Goal: Task Accomplishment & Management: Manage account settings

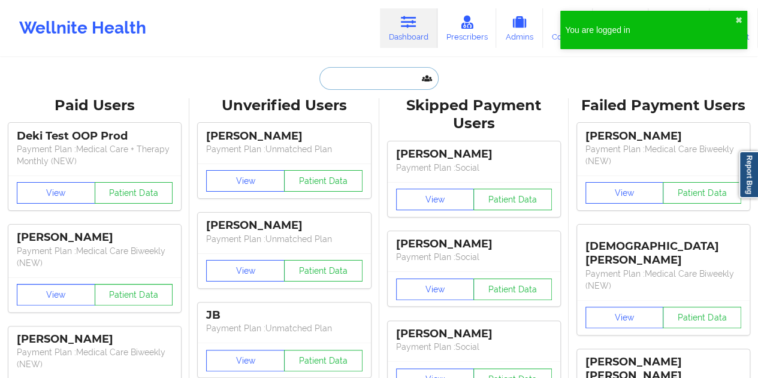
drag, startPoint x: 0, startPoint y: 0, endPoint x: 368, endPoint y: 77, distance: 376.1
click at [368, 77] on input "text" at bounding box center [379, 78] width 119 height 23
paste input "[EMAIL_ADDRESS][DOMAIN_NAME]"
type input "[EMAIL_ADDRESS][DOMAIN_NAME]"
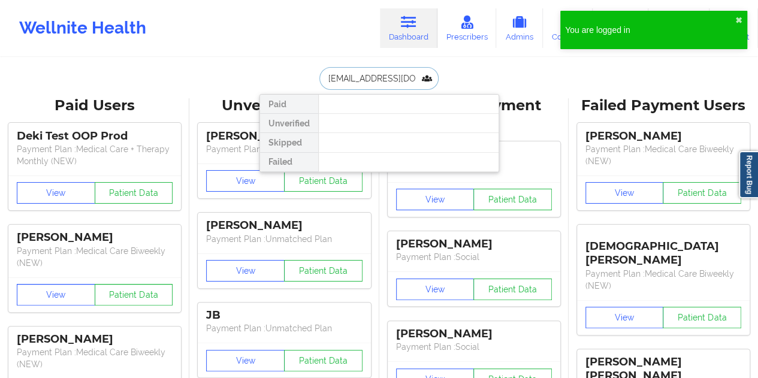
scroll to position [0, 19]
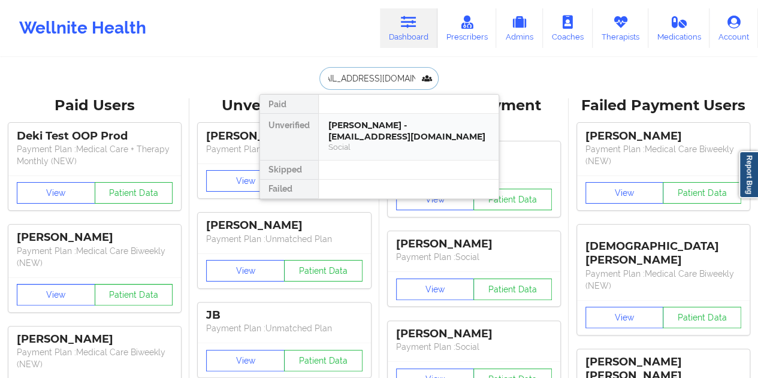
click at [367, 125] on div "[PERSON_NAME] - [EMAIL_ADDRESS][DOMAIN_NAME]" at bounding box center [408, 131] width 161 height 22
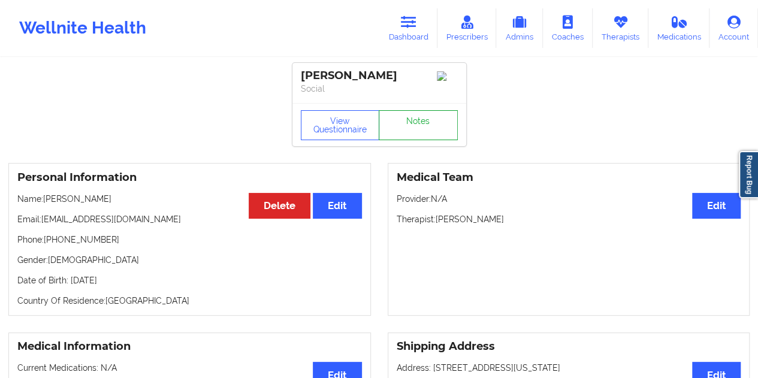
click at [415, 126] on link "Notes" at bounding box center [418, 125] width 79 height 30
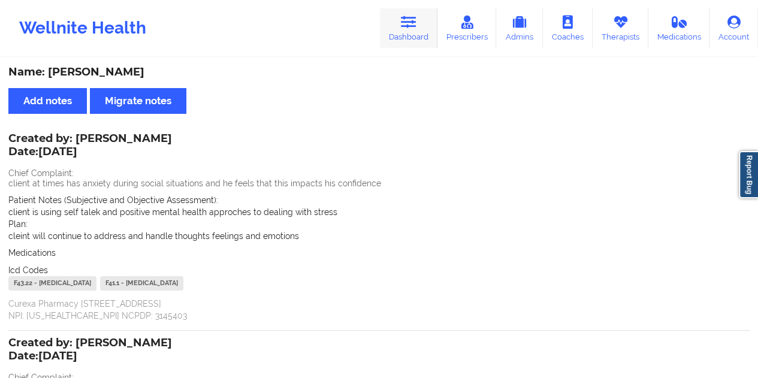
click at [407, 31] on link "Dashboard" at bounding box center [409, 28] width 58 height 40
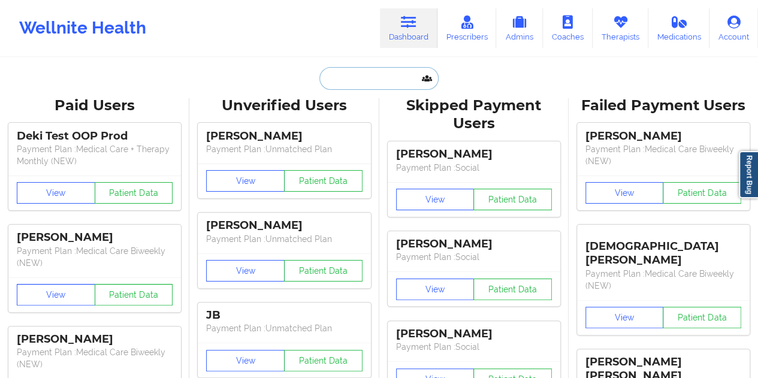
click at [337, 83] on input "text" at bounding box center [379, 78] width 119 height 23
paste input "[EMAIL_ADDRESS][DOMAIN_NAME]"
type input "[EMAIL_ADDRESS][DOMAIN_NAME]"
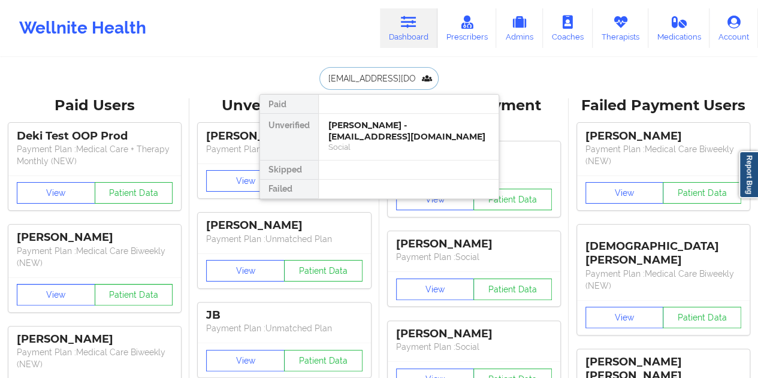
scroll to position [0, 22]
click at [373, 132] on div "[PERSON_NAME] - [EMAIL_ADDRESS][DOMAIN_NAME]" at bounding box center [408, 131] width 161 height 22
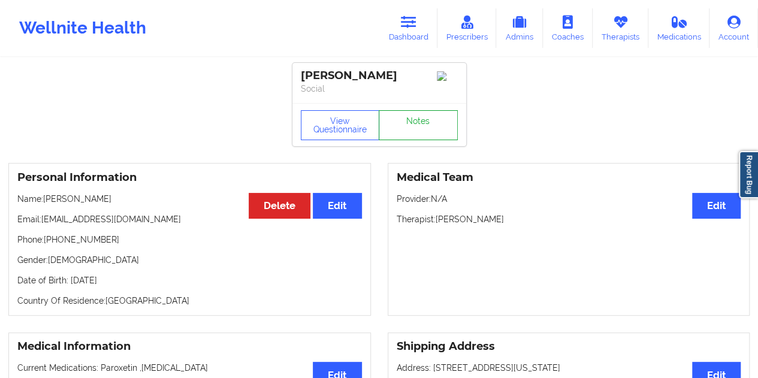
click at [424, 140] on link "Notes" at bounding box center [418, 125] width 79 height 30
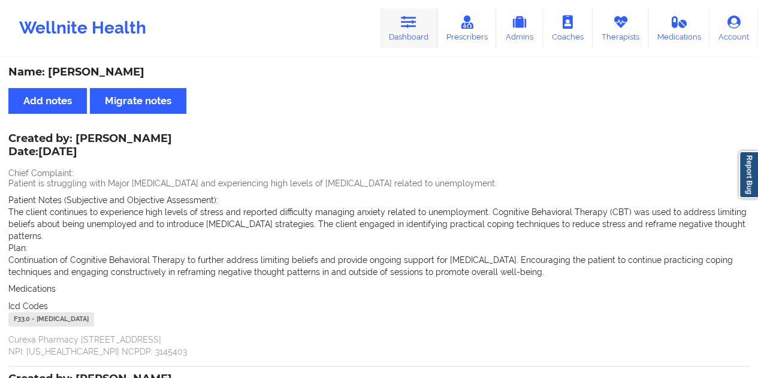
click at [412, 21] on icon at bounding box center [409, 22] width 16 height 13
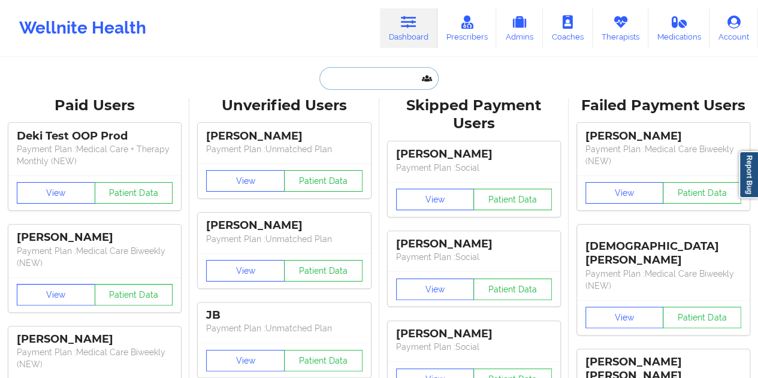
click at [368, 84] on input "text" at bounding box center [379, 78] width 119 height 23
paste input "[EMAIL_ADDRESS][DOMAIN_NAME]"
type input "[EMAIL_ADDRESS][DOMAIN_NAME]"
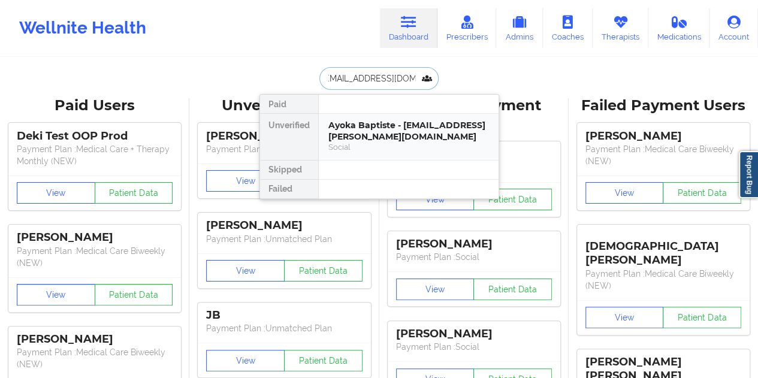
click at [352, 134] on div "Ayoka Baptiste - [EMAIL_ADDRESS][PERSON_NAME][DOMAIN_NAME]" at bounding box center [408, 131] width 161 height 22
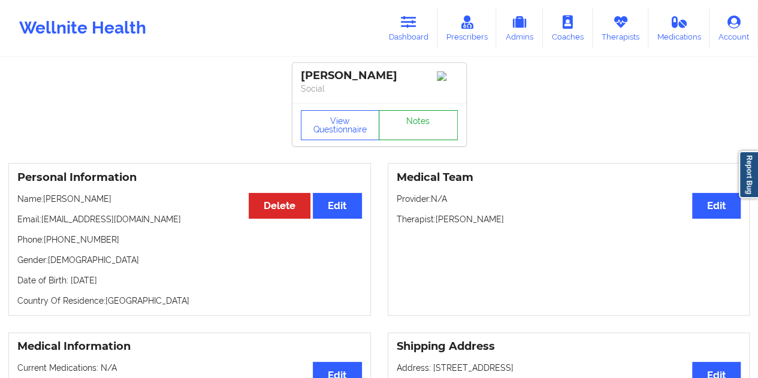
click at [429, 138] on link "Notes" at bounding box center [418, 125] width 79 height 30
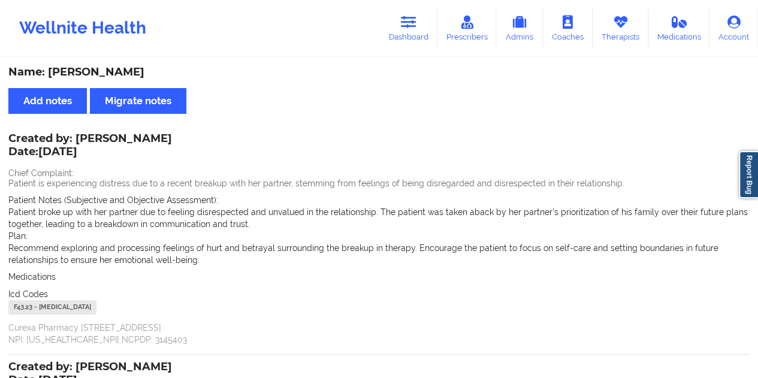
drag, startPoint x: 109, startPoint y: 69, endPoint x: 88, endPoint y: 69, distance: 21.6
click at [88, 69] on div "Name: [PERSON_NAME]" at bounding box center [379, 72] width 742 height 14
click at [406, 27] on icon at bounding box center [409, 22] width 16 height 13
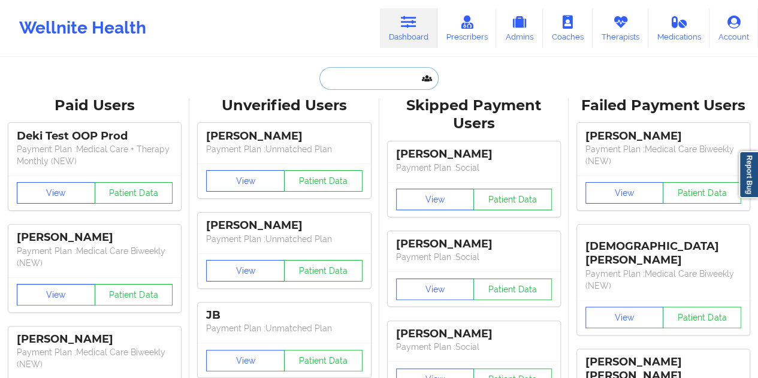
click at [373, 83] on input "text" at bounding box center [379, 78] width 119 height 23
paste input "[EMAIL_ADDRESS][DOMAIN_NAME]"
type input "[EMAIL_ADDRESS][DOMAIN_NAME]"
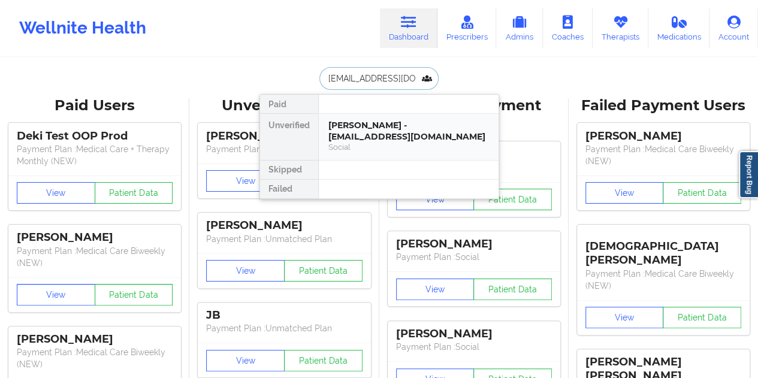
click at [364, 125] on div "[PERSON_NAME] - [EMAIL_ADDRESS][DOMAIN_NAME]" at bounding box center [408, 131] width 161 height 22
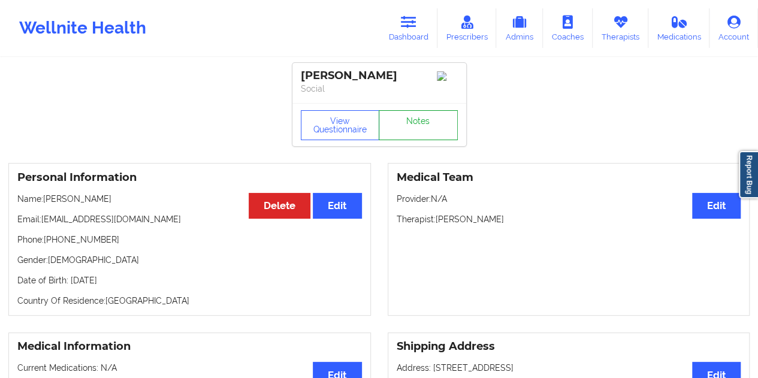
click at [404, 132] on link "Notes" at bounding box center [418, 125] width 79 height 30
click at [399, 21] on link "Dashboard" at bounding box center [409, 28] width 58 height 40
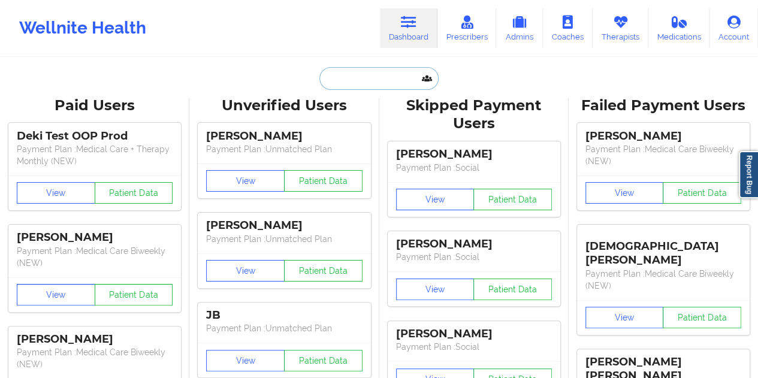
click at [354, 75] on input "text" at bounding box center [379, 78] width 119 height 23
paste input "[EMAIL_ADDRESS][DOMAIN_NAME]"
type input "[EMAIL_ADDRESS][DOMAIN_NAME]"
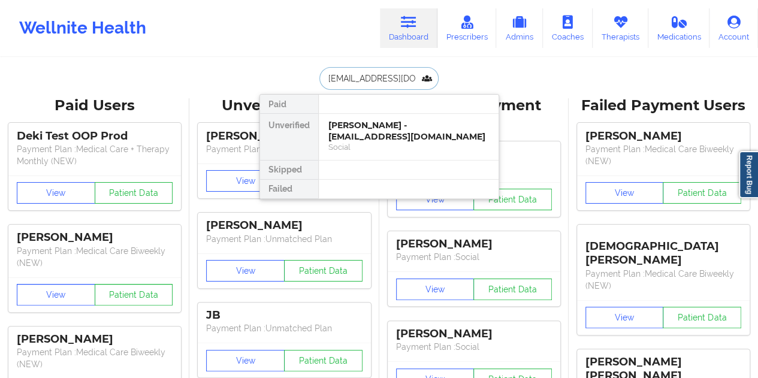
click at [355, 142] on div "Social" at bounding box center [408, 147] width 161 height 10
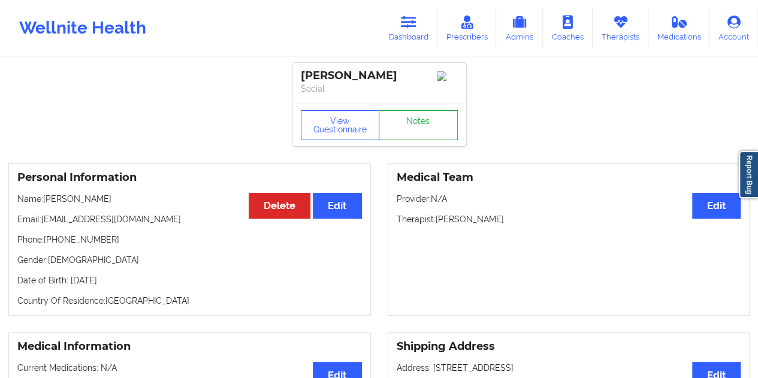
click at [408, 125] on link "Notes" at bounding box center [418, 125] width 79 height 30
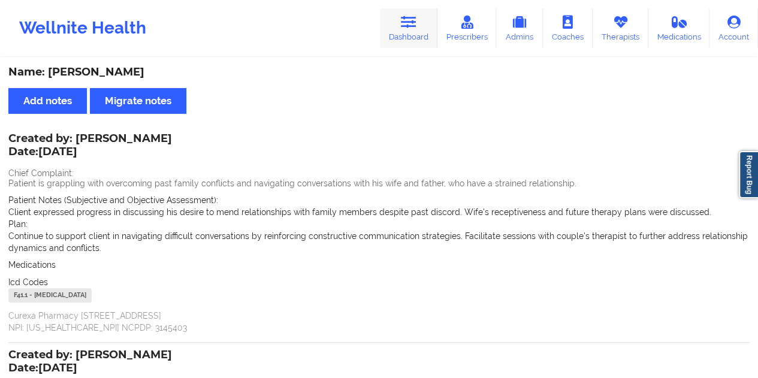
drag, startPoint x: 400, startPoint y: 34, endPoint x: 399, endPoint y: 42, distance: 8.0
click at [400, 34] on link "Dashboard" at bounding box center [409, 28] width 58 height 40
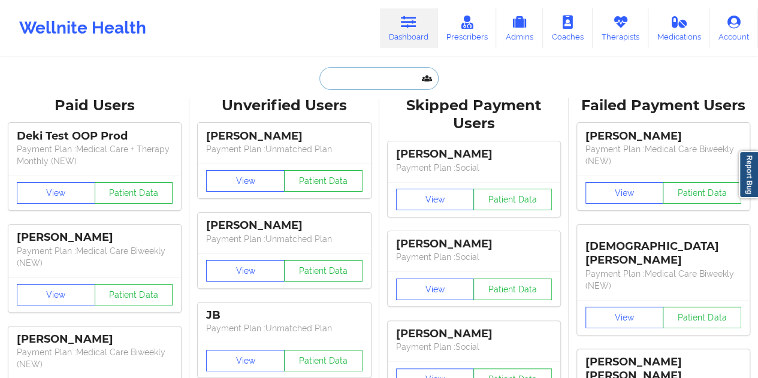
click at [367, 87] on input "text" at bounding box center [379, 78] width 119 height 23
paste input "[EMAIL_ADDRESS][DOMAIN_NAME]"
type input "[EMAIL_ADDRESS][DOMAIN_NAME]"
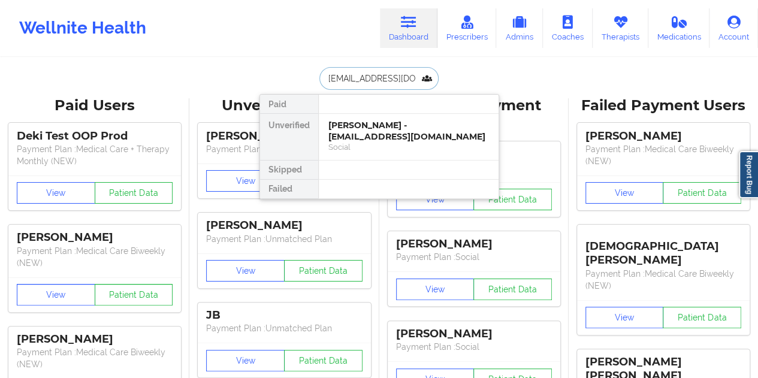
scroll to position [0, 14]
click at [381, 138] on div "[PERSON_NAME] - [EMAIL_ADDRESS][DOMAIN_NAME]" at bounding box center [408, 131] width 161 height 22
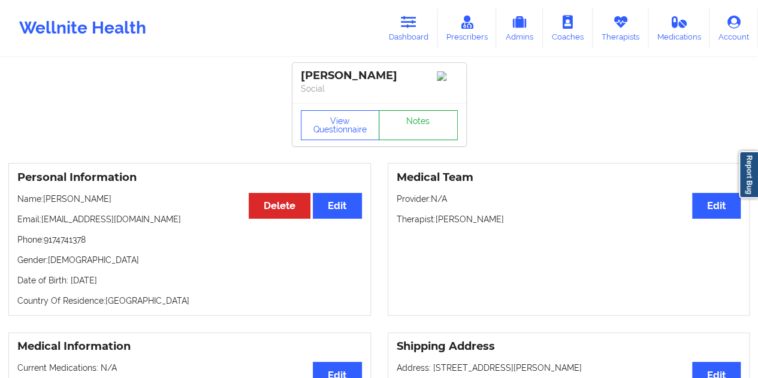
click at [405, 125] on link "Notes" at bounding box center [418, 125] width 79 height 30
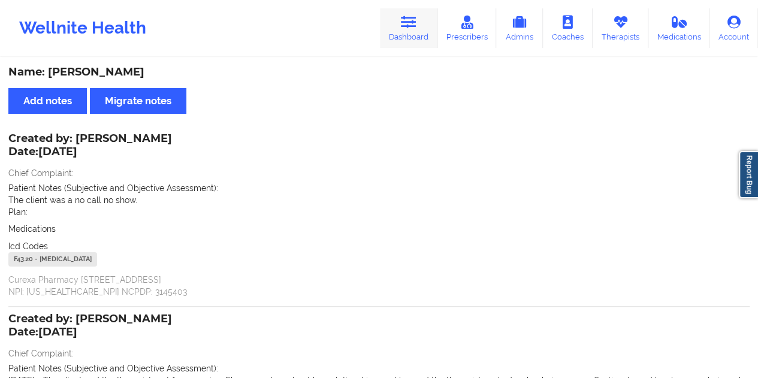
click at [416, 31] on link "Dashboard" at bounding box center [409, 28] width 58 height 40
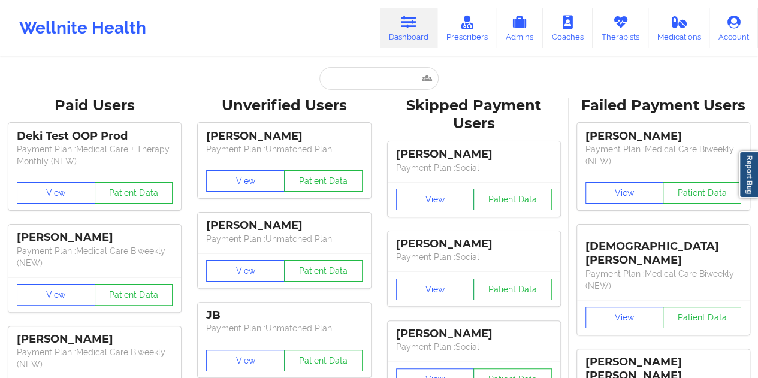
click at [366, 86] on input "text" at bounding box center [379, 78] width 119 height 23
paste input "[EMAIL_ADDRESS][DOMAIN_NAME]"
type input "[EMAIL_ADDRESS][DOMAIN_NAME]"
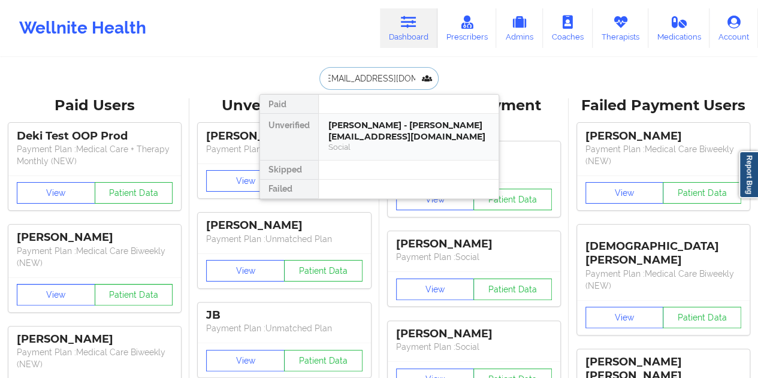
drag, startPoint x: 375, startPoint y: 141, endPoint x: 365, endPoint y: 134, distance: 12.4
click at [365, 134] on div "[PERSON_NAME] - [PERSON_NAME][EMAIL_ADDRESS][DOMAIN_NAME]" at bounding box center [408, 131] width 161 height 22
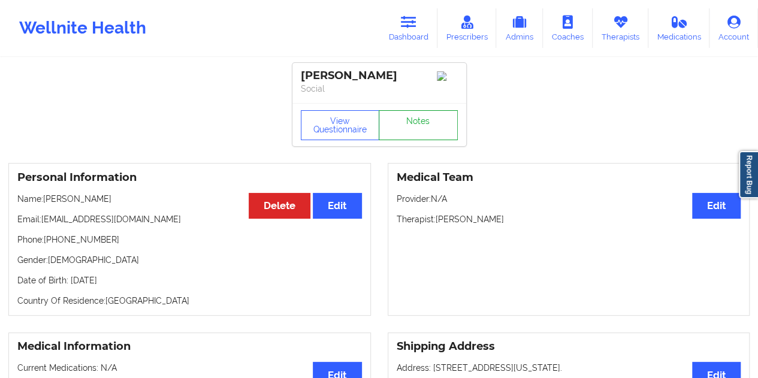
click at [400, 133] on link "Notes" at bounding box center [418, 125] width 79 height 30
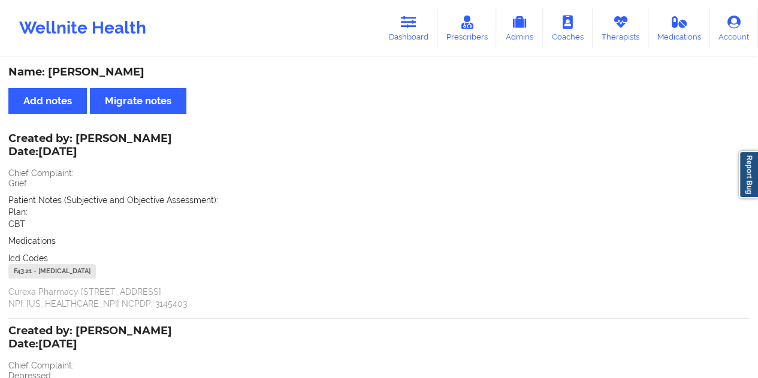
click at [429, 28] on link "Dashboard" at bounding box center [409, 28] width 58 height 40
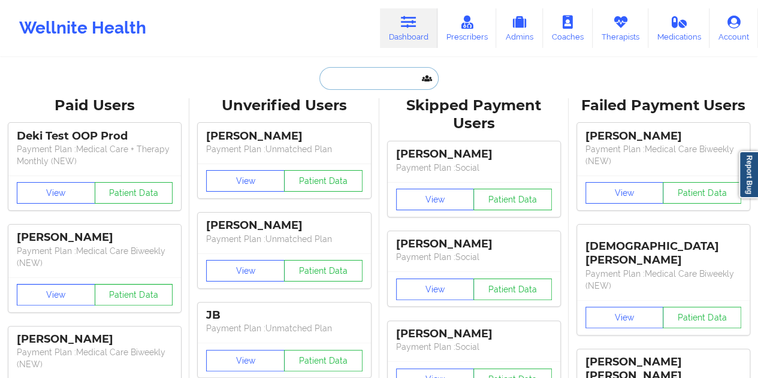
click at [375, 87] on input "text" at bounding box center [379, 78] width 119 height 23
paste input "[EMAIL_ADDRESS][DOMAIN_NAME]"
type input "[EMAIL_ADDRESS][DOMAIN_NAME]"
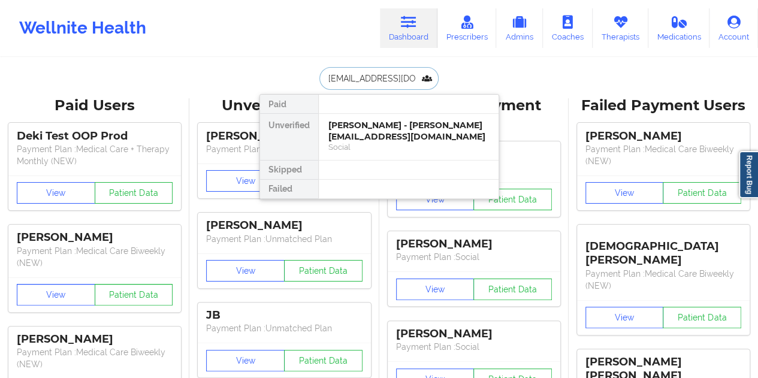
scroll to position [0, 47]
click at [372, 125] on div "[PERSON_NAME] - [EMAIL_ADDRESS][DOMAIN_NAME]" at bounding box center [408, 131] width 161 height 22
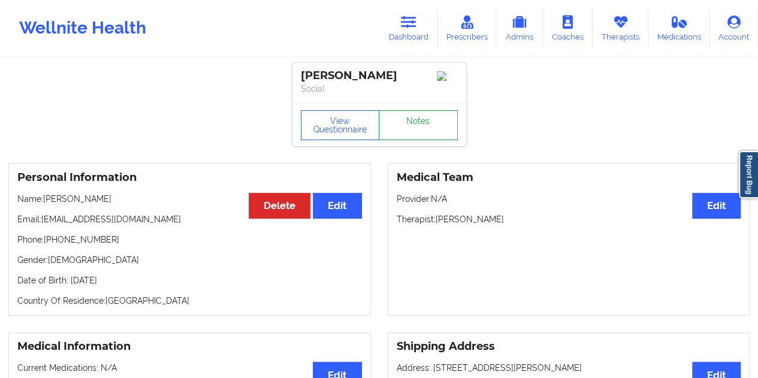
click at [414, 120] on link "Notes" at bounding box center [418, 125] width 79 height 30
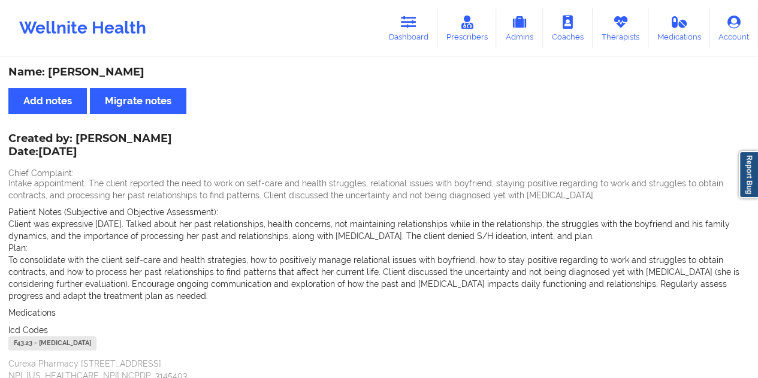
drag, startPoint x: 409, startPoint y: 31, endPoint x: 403, endPoint y: 56, distance: 25.4
click at [409, 31] on link "Dashboard" at bounding box center [409, 28] width 58 height 40
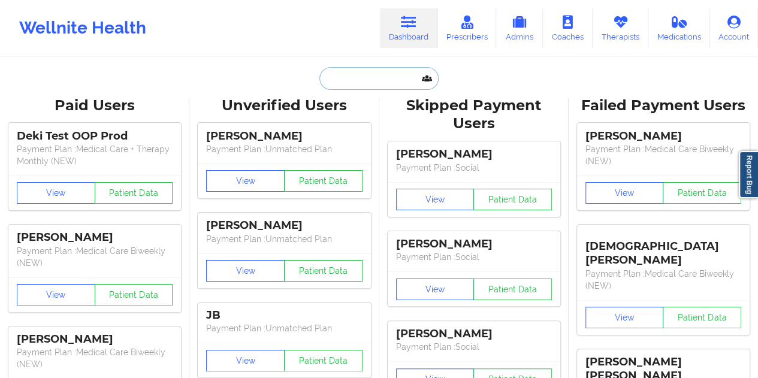
click at [373, 85] on input "text" at bounding box center [379, 78] width 119 height 23
paste input "[EMAIL_ADDRESS][DOMAIN_NAME]"
type input "[EMAIL_ADDRESS][DOMAIN_NAME]"
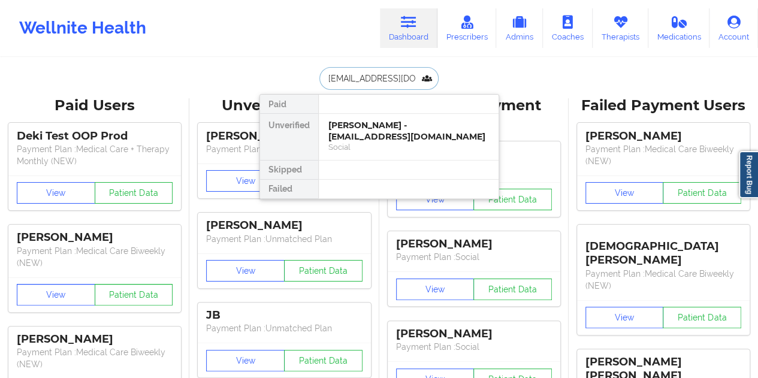
click at [369, 134] on div "[PERSON_NAME] - [EMAIL_ADDRESS][DOMAIN_NAME]" at bounding box center [408, 131] width 161 height 22
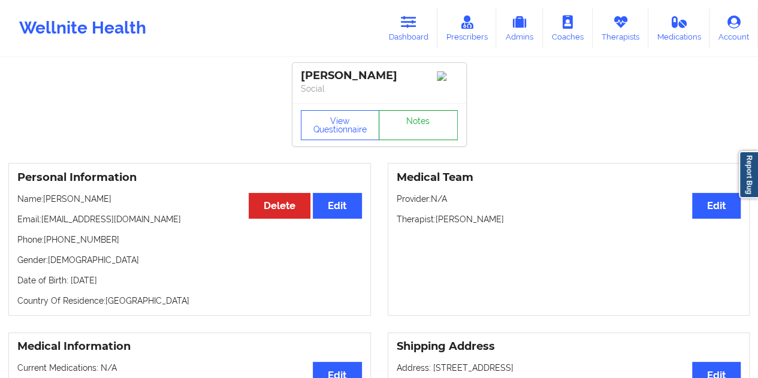
click at [433, 129] on link "Notes" at bounding box center [418, 125] width 79 height 30
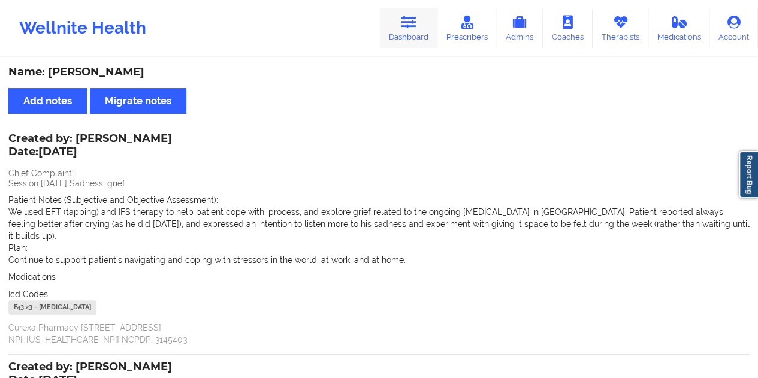
click at [411, 32] on link "Dashboard" at bounding box center [409, 28] width 58 height 40
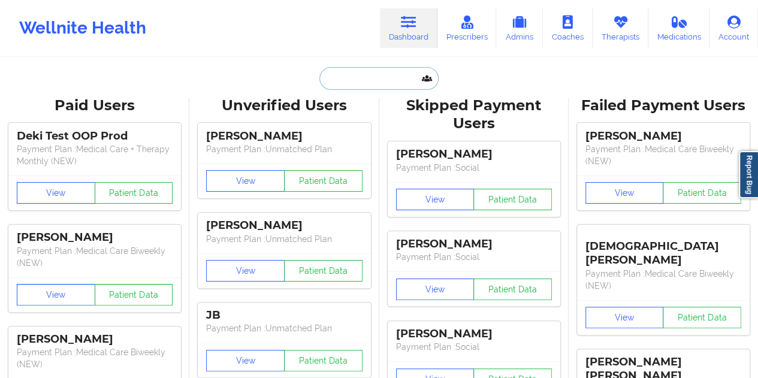
click at [372, 81] on input "text" at bounding box center [379, 78] width 119 height 23
paste input "[EMAIL_ADDRESS][DOMAIN_NAME]"
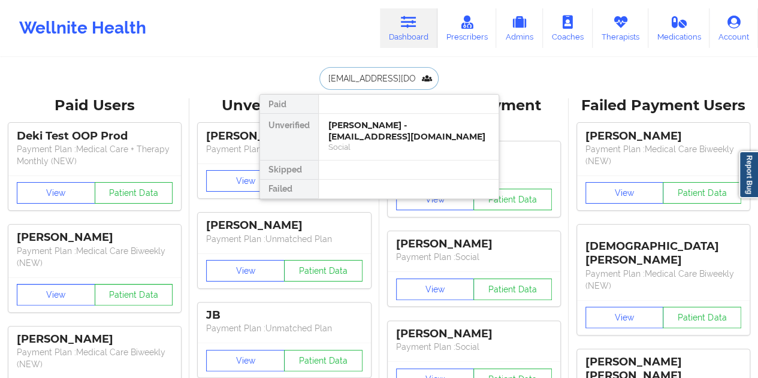
type input "[EMAIL_ADDRESS][DOMAIN_NAME]"
click at [358, 128] on div "[PERSON_NAME] - [EMAIL_ADDRESS][DOMAIN_NAME]" at bounding box center [408, 131] width 161 height 22
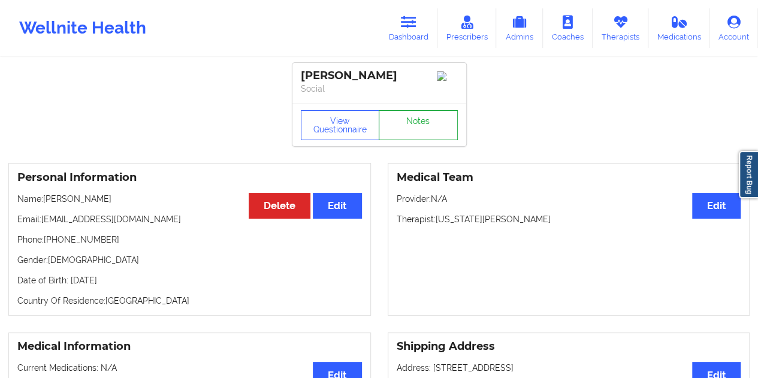
click at [412, 135] on link "Notes" at bounding box center [418, 125] width 79 height 30
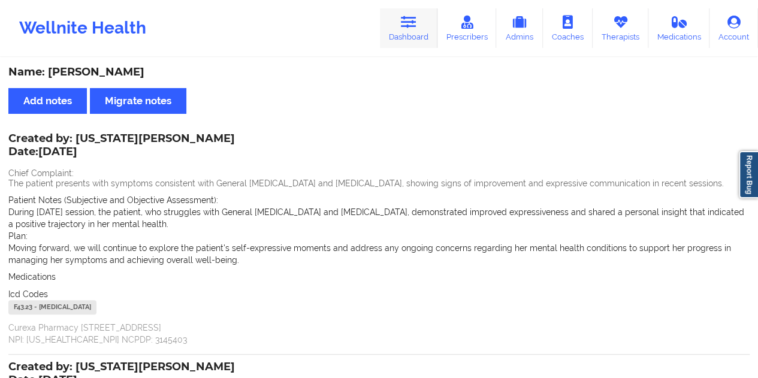
click at [409, 28] on icon at bounding box center [409, 22] width 16 height 13
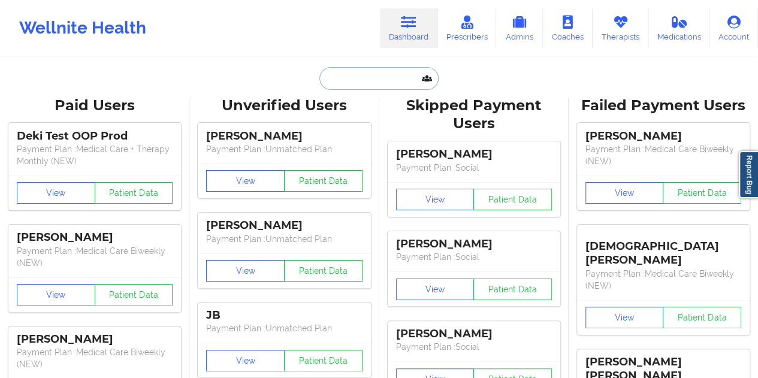
click at [388, 83] on input "text" at bounding box center [379, 78] width 119 height 23
paste input "[EMAIL_ADDRESS][DOMAIN_NAME]"
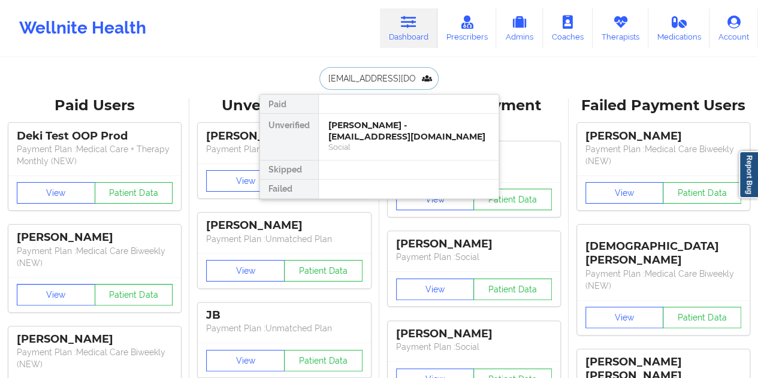
scroll to position [0, 19]
type input "[EMAIL_ADDRESS][DOMAIN_NAME]"
click at [376, 124] on div "[PERSON_NAME] - [PERSON_NAME][EMAIL_ADDRESS][DOMAIN_NAME]" at bounding box center [408, 131] width 161 height 22
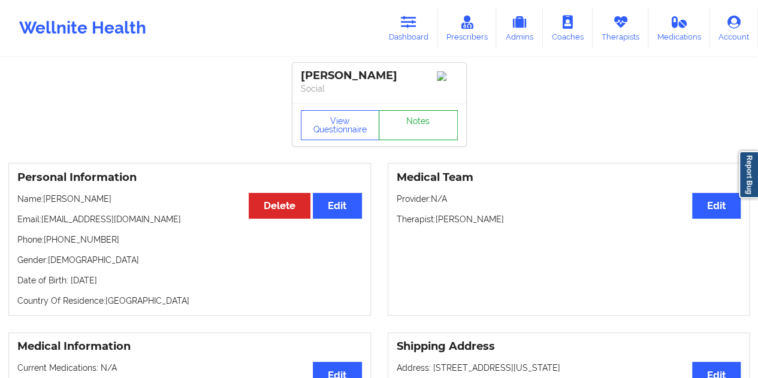
click at [421, 123] on link "Notes" at bounding box center [418, 125] width 79 height 30
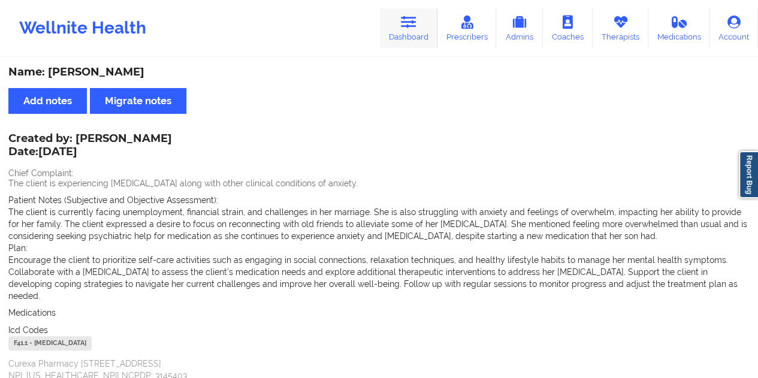
click at [414, 38] on link "Dashboard" at bounding box center [409, 28] width 58 height 40
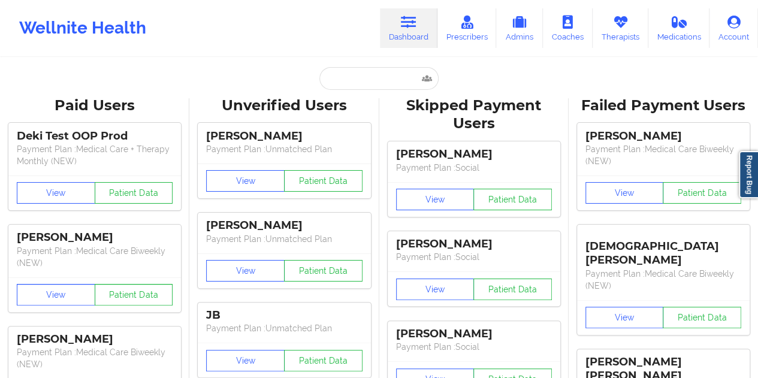
click at [355, 71] on input "text" at bounding box center [379, 78] width 119 height 23
paste input "[EMAIL_ADDRESS][DOMAIN_NAME]"
type input "[EMAIL_ADDRESS][DOMAIN_NAME]"
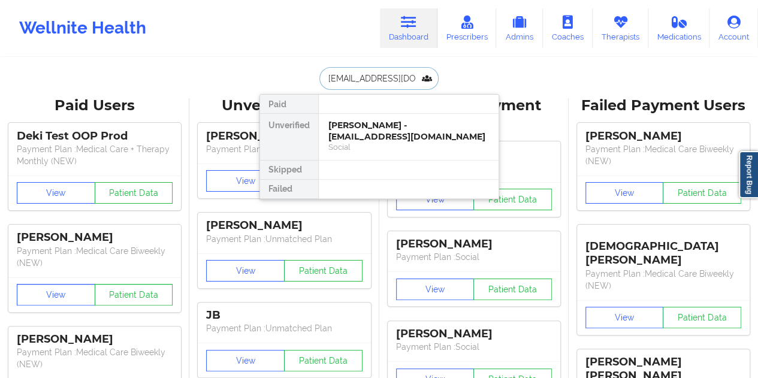
click at [383, 128] on div "[PERSON_NAME] - [EMAIL_ADDRESS][DOMAIN_NAME]" at bounding box center [408, 131] width 161 height 22
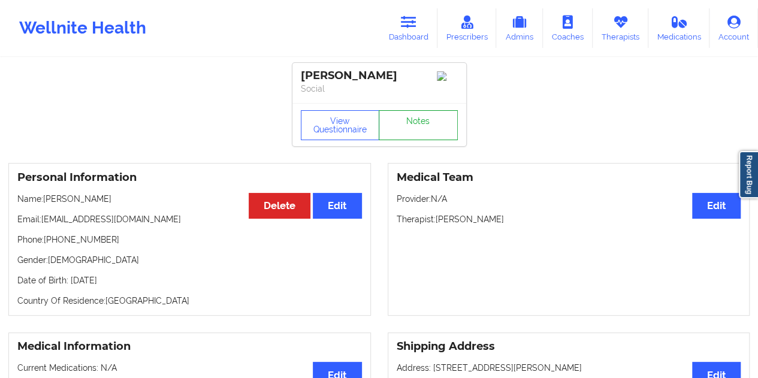
click at [414, 133] on link "Notes" at bounding box center [418, 125] width 79 height 30
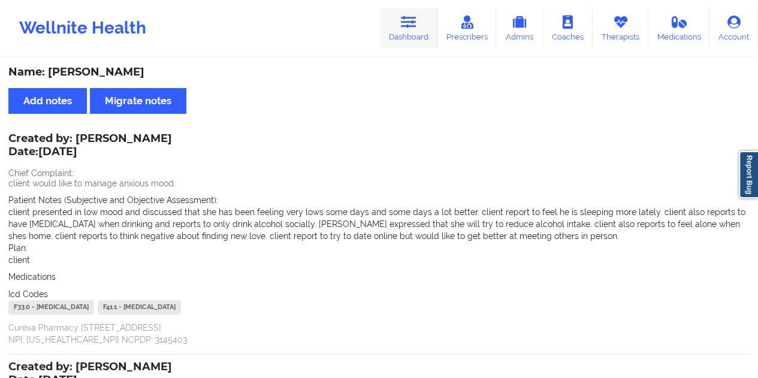
click at [413, 27] on icon at bounding box center [409, 22] width 16 height 13
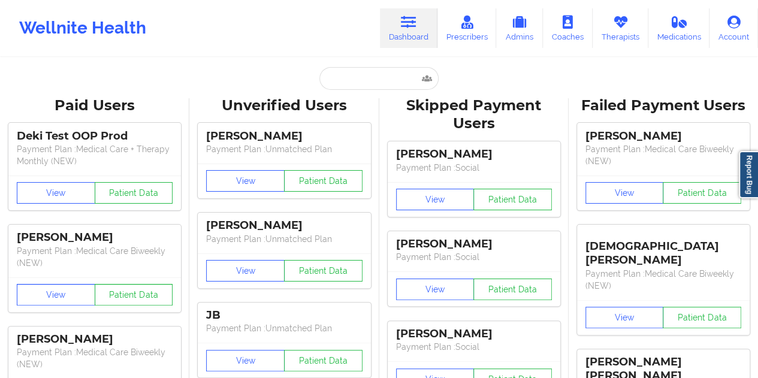
click at [354, 83] on input "text" at bounding box center [379, 78] width 119 height 23
paste input "[EMAIL_ADDRESS][DOMAIN_NAME]"
type input "[EMAIL_ADDRESS][DOMAIN_NAME]"
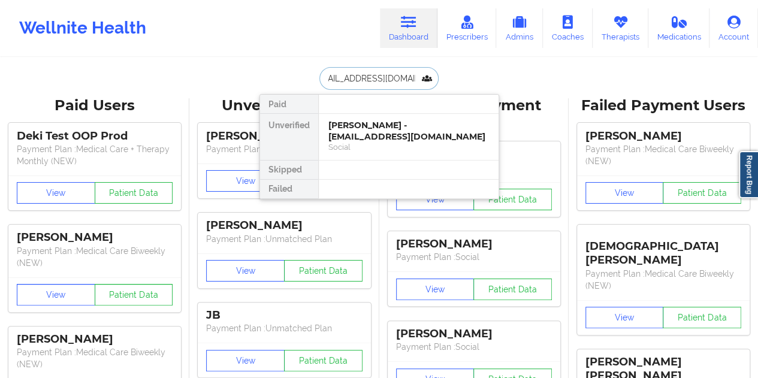
click at [376, 126] on div "[PERSON_NAME] - [EMAIL_ADDRESS][DOMAIN_NAME]" at bounding box center [408, 131] width 161 height 22
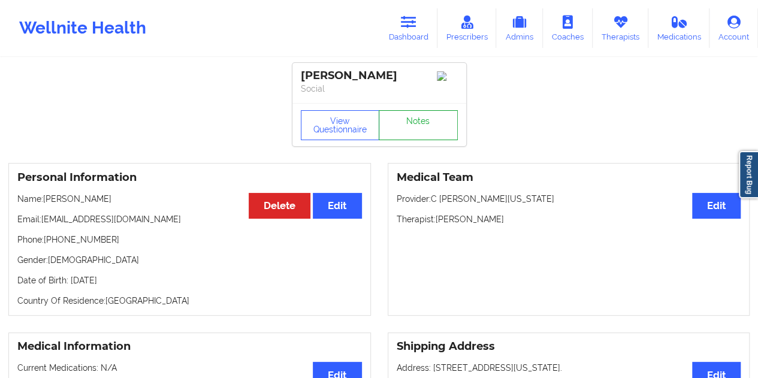
click at [410, 120] on link "Notes" at bounding box center [418, 125] width 79 height 30
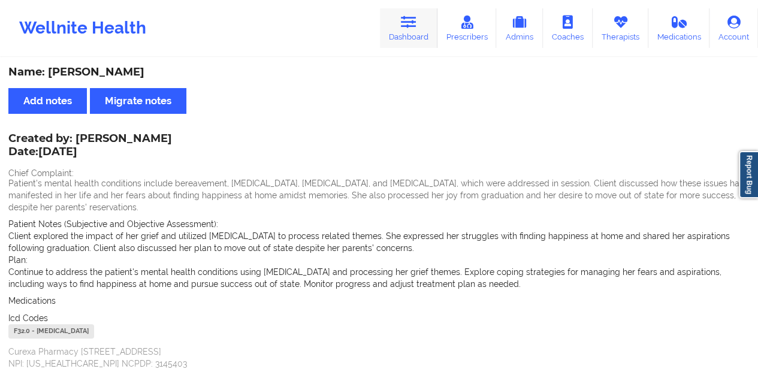
click at [418, 38] on link "Dashboard" at bounding box center [409, 28] width 58 height 40
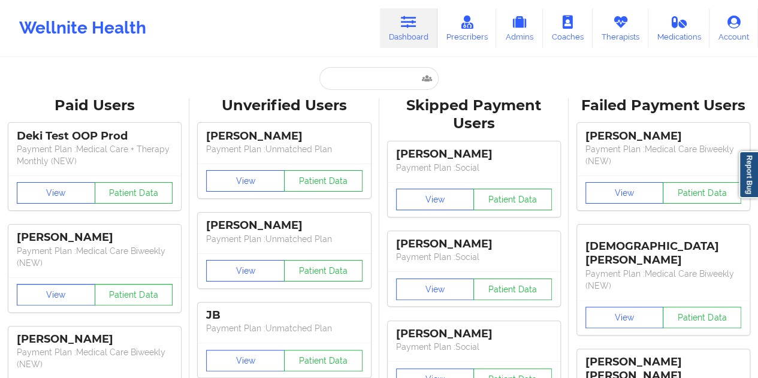
click at [360, 97] on div "Unverified Users" at bounding box center [284, 106] width 173 height 19
click at [353, 83] on input "text" at bounding box center [379, 78] width 119 height 23
paste input "[EMAIL_ADDRESS][DOMAIN_NAME]"
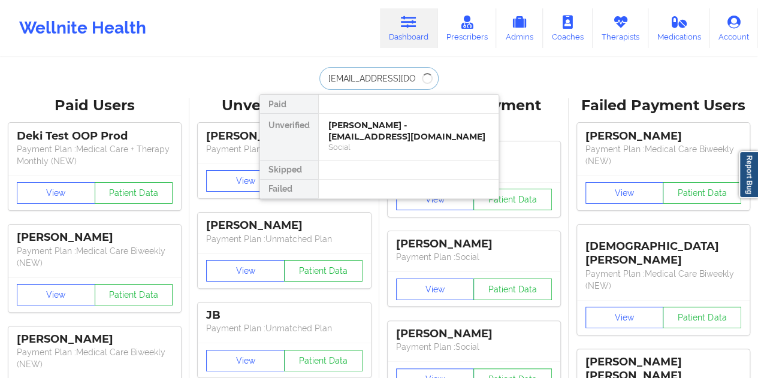
type input "[EMAIL_ADDRESS][DOMAIN_NAME]"
click at [346, 135] on div "[PERSON_NAME] - [EMAIL_ADDRESS][DOMAIN_NAME]" at bounding box center [408, 131] width 161 height 22
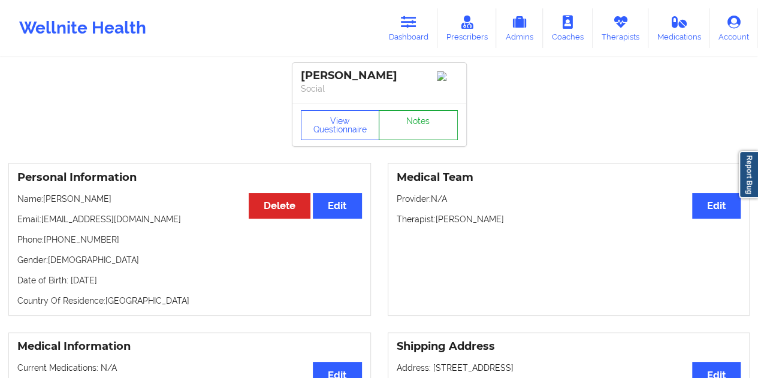
click at [421, 128] on link "Notes" at bounding box center [418, 125] width 79 height 30
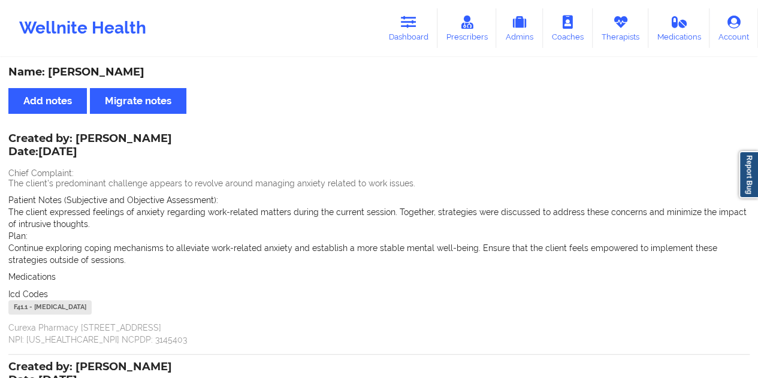
drag, startPoint x: 398, startPoint y: 32, endPoint x: 393, endPoint y: 56, distance: 24.0
click at [398, 32] on link "Dashboard" at bounding box center [409, 28] width 58 height 40
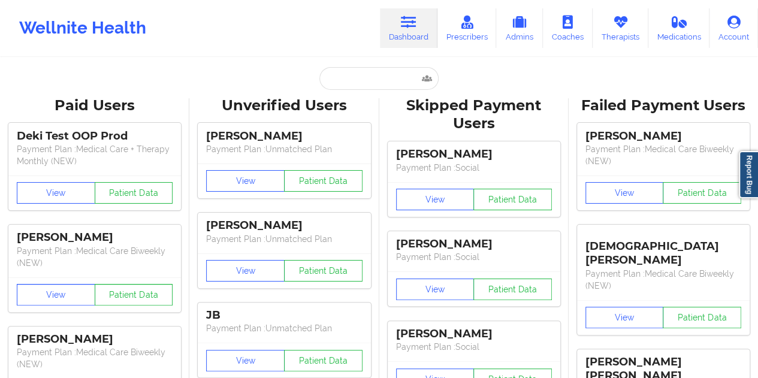
click at [358, 82] on input "text" at bounding box center [379, 78] width 119 height 23
paste input "[EMAIL_ADDRESS][DOMAIN_NAME]"
type input "[EMAIL_ADDRESS][DOMAIN_NAME]"
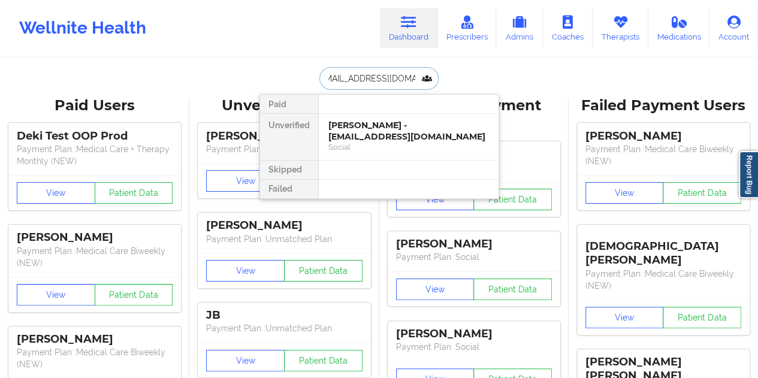
click at [378, 136] on div "[PERSON_NAME] - [EMAIL_ADDRESS][DOMAIN_NAME]" at bounding box center [408, 131] width 161 height 22
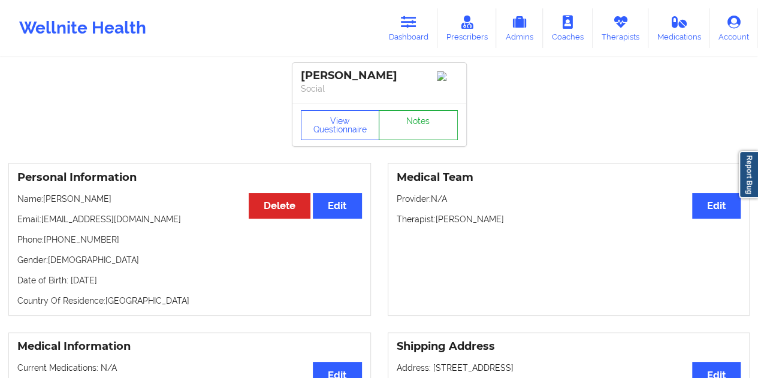
drag, startPoint x: 425, startPoint y: 112, endPoint x: 424, endPoint y: 125, distance: 12.6
click at [425, 112] on div "View Questionnaire Notes" at bounding box center [380, 124] width 174 height 43
click at [424, 125] on link "Notes" at bounding box center [418, 125] width 79 height 30
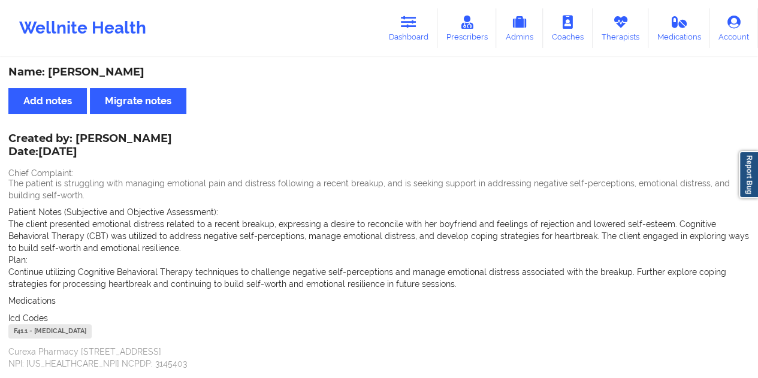
drag, startPoint x: 414, startPoint y: 29, endPoint x: 410, endPoint y: 49, distance: 20.1
click at [414, 29] on icon at bounding box center [409, 22] width 16 height 13
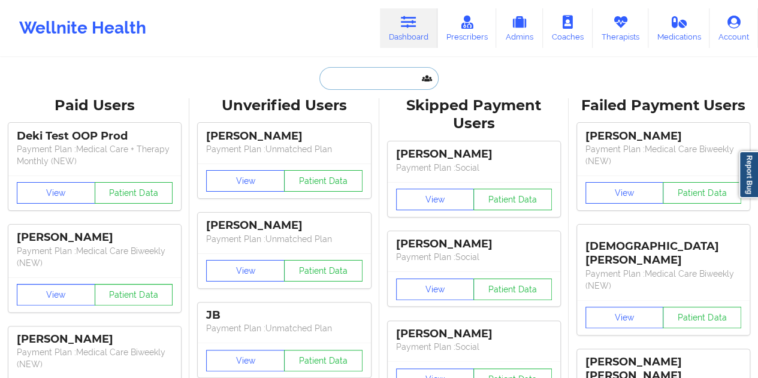
click at [378, 80] on input "text" at bounding box center [379, 78] width 119 height 23
paste input "[EMAIL_ADDRESS][DOMAIN_NAME]"
type input "[EMAIL_ADDRESS][DOMAIN_NAME]"
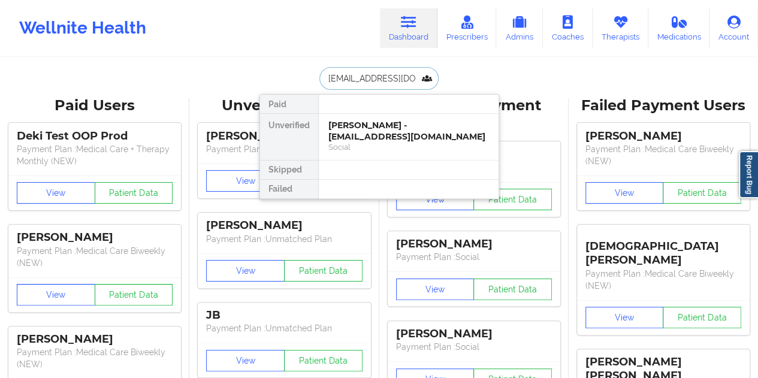
scroll to position [0, 18]
click at [366, 132] on div "[PERSON_NAME] - [EMAIL_ADDRESS][DOMAIN_NAME]" at bounding box center [408, 131] width 161 height 22
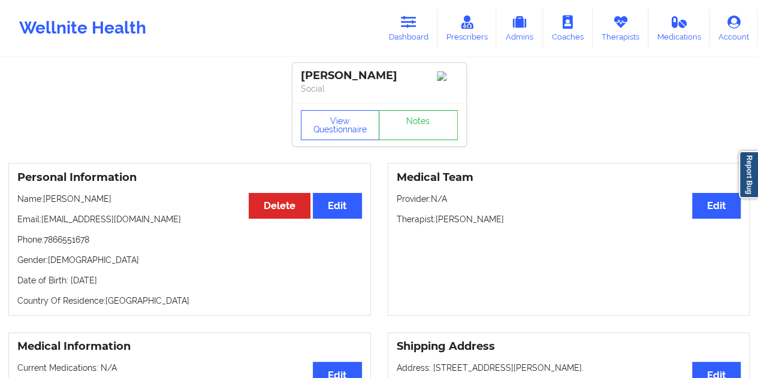
click at [411, 103] on div "[PERSON_NAME] Social" at bounding box center [380, 83] width 174 height 40
click at [412, 126] on link "Notes" at bounding box center [418, 125] width 79 height 30
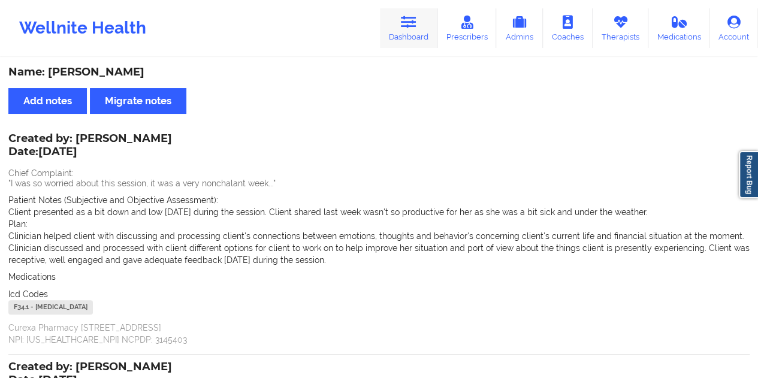
click at [412, 19] on icon at bounding box center [409, 22] width 16 height 13
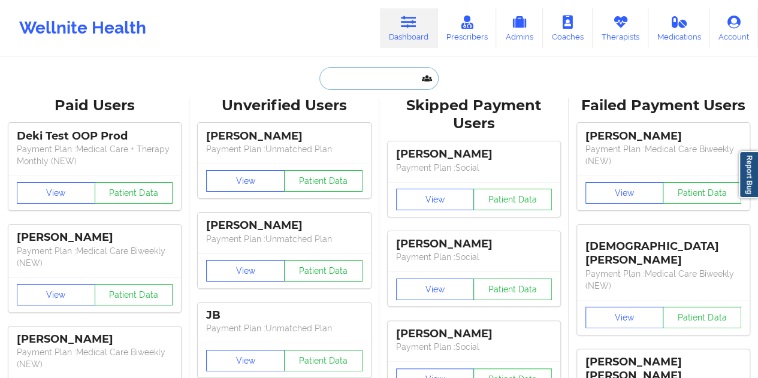
click at [387, 83] on input "text" at bounding box center [379, 78] width 119 height 23
paste input "[EMAIL_ADDRESS][DOMAIN_NAME]"
type input "[EMAIL_ADDRESS][DOMAIN_NAME]"
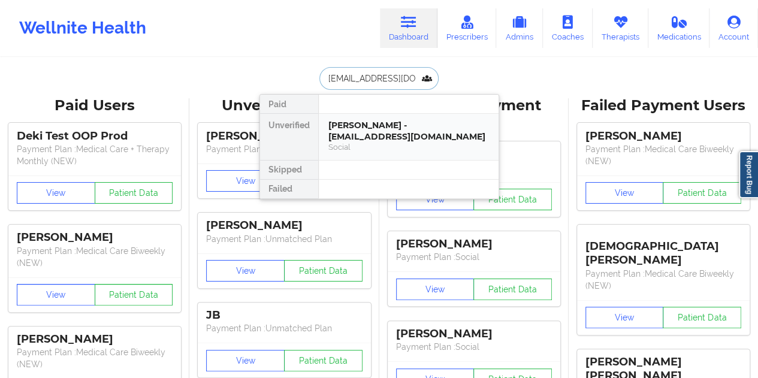
click at [390, 125] on div "[PERSON_NAME] - [EMAIL_ADDRESS][DOMAIN_NAME]" at bounding box center [408, 131] width 161 height 22
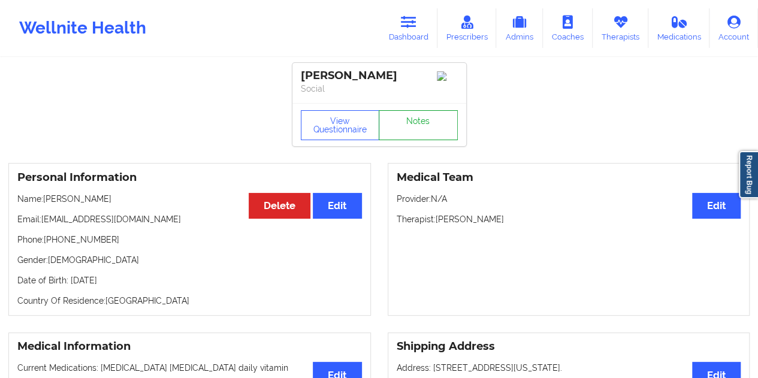
click at [397, 134] on link "Notes" at bounding box center [418, 125] width 79 height 30
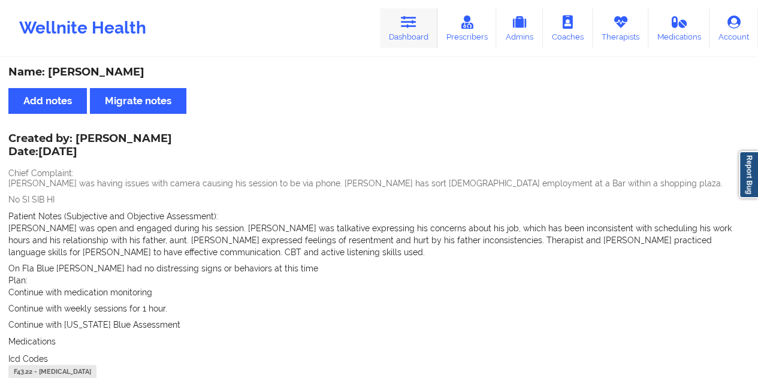
click at [414, 20] on icon at bounding box center [409, 22] width 16 height 13
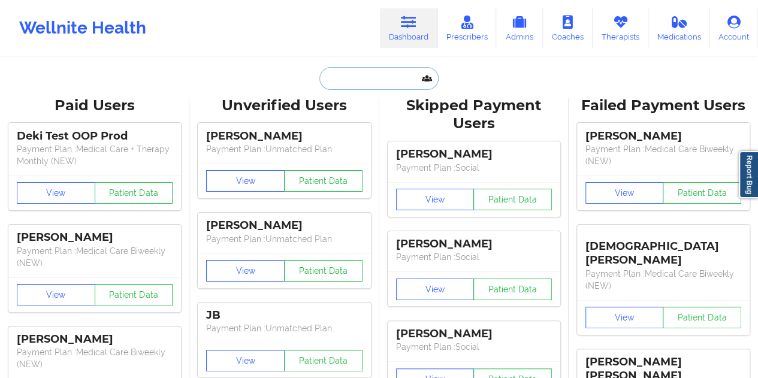
click at [349, 80] on input "text" at bounding box center [379, 78] width 119 height 23
paste input "[EMAIL_ADDRESS][DOMAIN_NAME]"
type input "[EMAIL_ADDRESS][DOMAIN_NAME]"
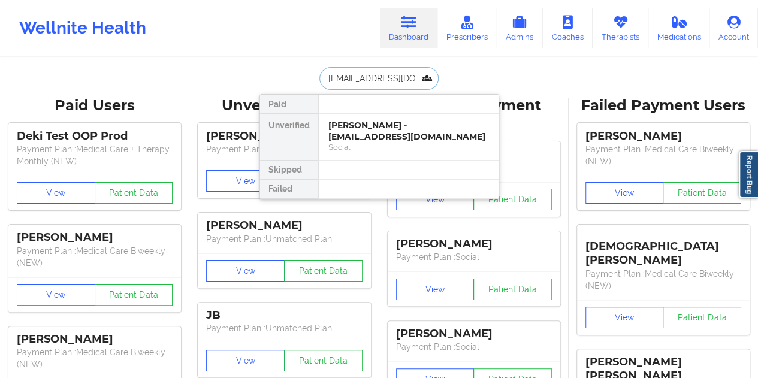
click at [353, 132] on div "[PERSON_NAME] - [EMAIL_ADDRESS][DOMAIN_NAME]" at bounding box center [408, 131] width 161 height 22
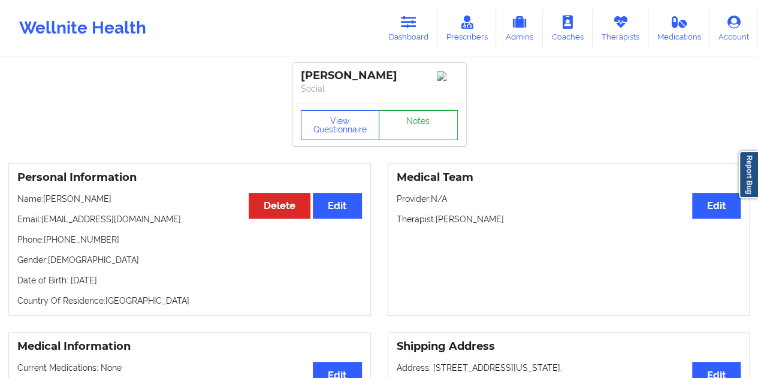
click at [408, 118] on link "Notes" at bounding box center [418, 125] width 79 height 30
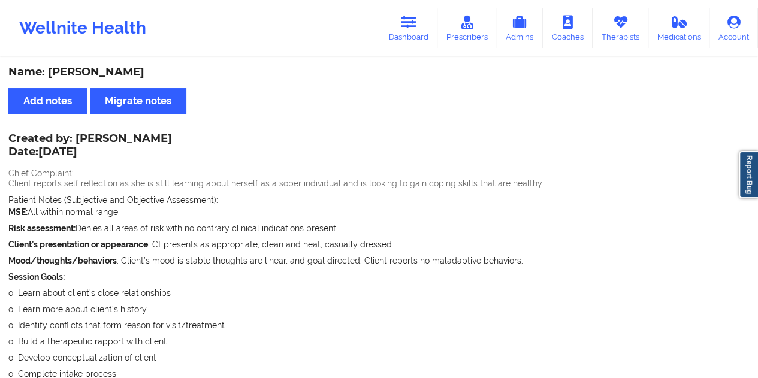
drag, startPoint x: 417, startPoint y: 34, endPoint x: 404, endPoint y: 53, distance: 22.8
click at [417, 34] on link "Dashboard" at bounding box center [409, 28] width 58 height 40
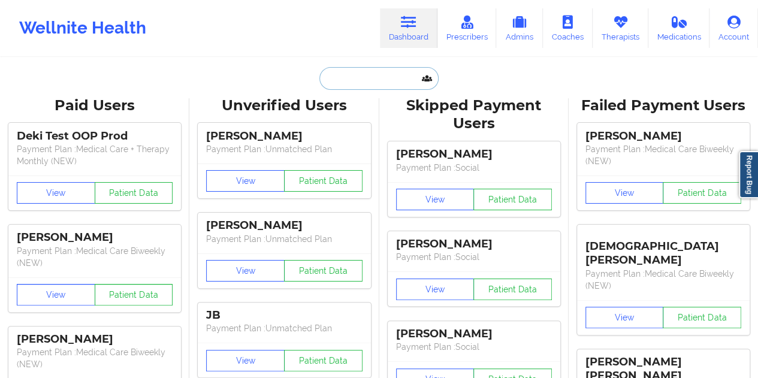
click at [360, 79] on input "text" at bounding box center [379, 78] width 119 height 23
paste input "[EMAIL_ADDRESS][DOMAIN_NAME]"
type input "[EMAIL_ADDRESS][DOMAIN_NAME]"
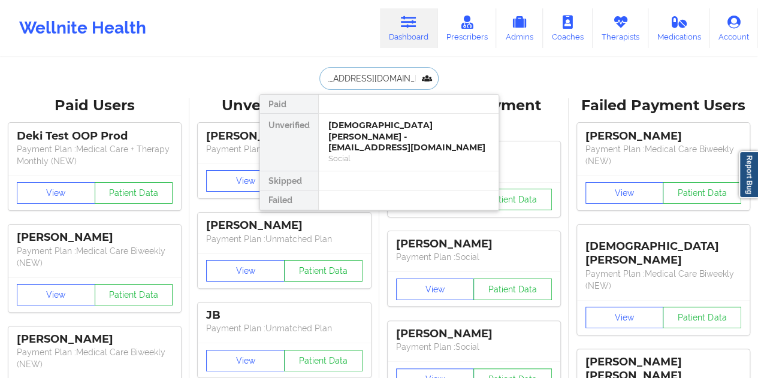
click at [378, 135] on div "[DEMOGRAPHIC_DATA][PERSON_NAME] - [EMAIL_ADDRESS][DOMAIN_NAME]" at bounding box center [408, 137] width 161 height 34
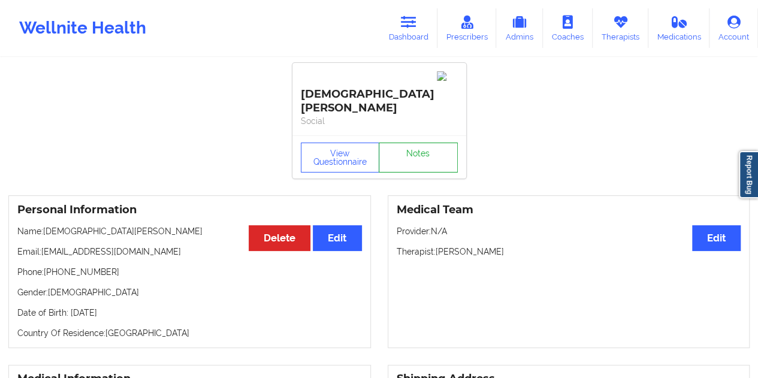
click at [409, 143] on link "Notes" at bounding box center [418, 158] width 79 height 30
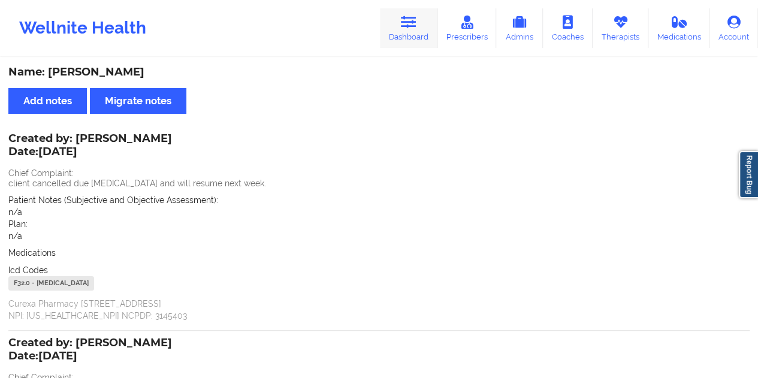
click at [396, 26] on link "Dashboard" at bounding box center [409, 28] width 58 height 40
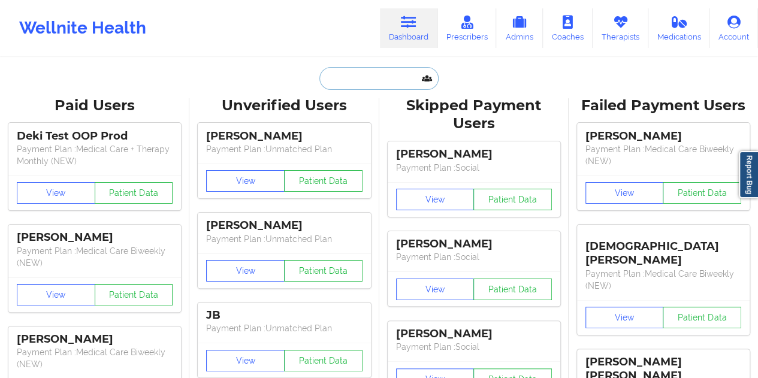
click at [394, 81] on input "text" at bounding box center [379, 78] width 119 height 23
paste input "[EMAIL_ADDRESS][DOMAIN_NAME]"
type input "[EMAIL_ADDRESS][DOMAIN_NAME]"
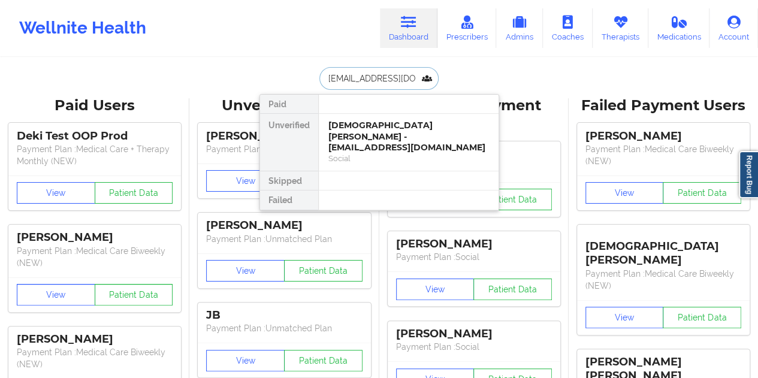
scroll to position [0, 6]
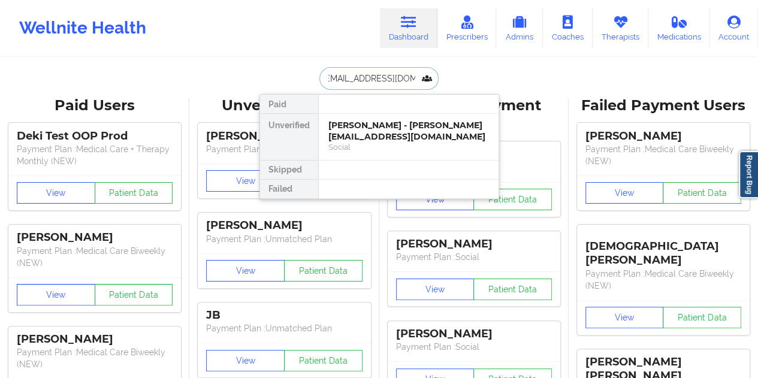
click at [375, 134] on div "[PERSON_NAME] - [PERSON_NAME][EMAIL_ADDRESS][DOMAIN_NAME]" at bounding box center [408, 131] width 161 height 22
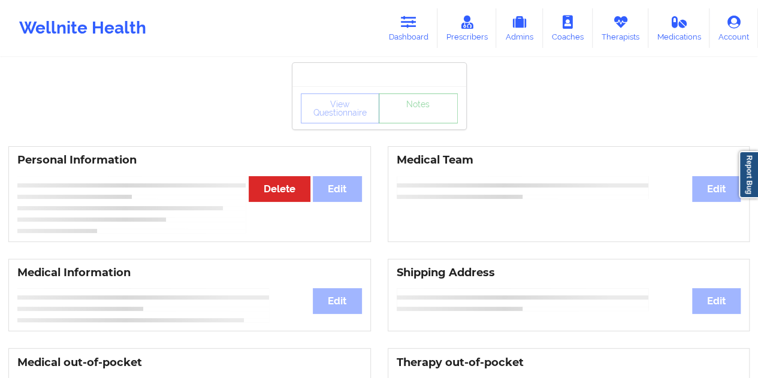
click at [417, 123] on link "Notes" at bounding box center [418, 109] width 79 height 30
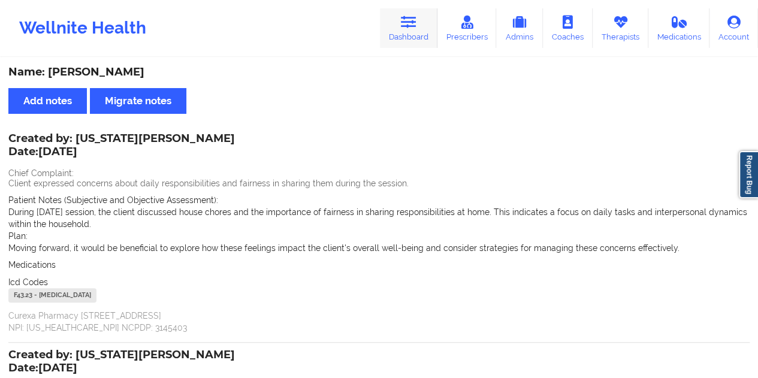
click at [406, 32] on link "Dashboard" at bounding box center [409, 28] width 58 height 40
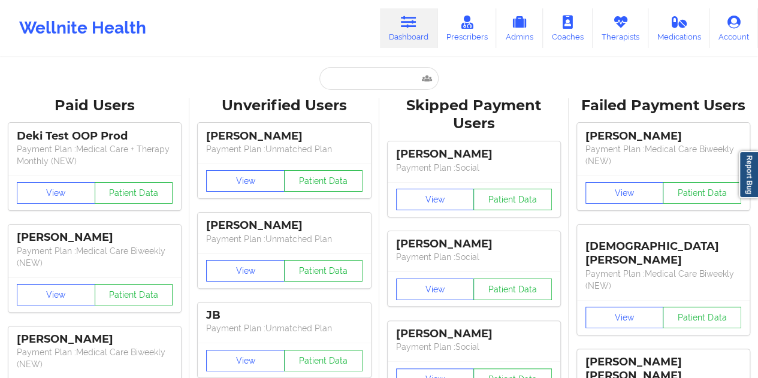
click at [385, 85] on input "text" at bounding box center [379, 78] width 119 height 23
paste input "[EMAIL_ADDRESS][DOMAIN_NAME]"
type input "[EMAIL_ADDRESS][DOMAIN_NAME]"
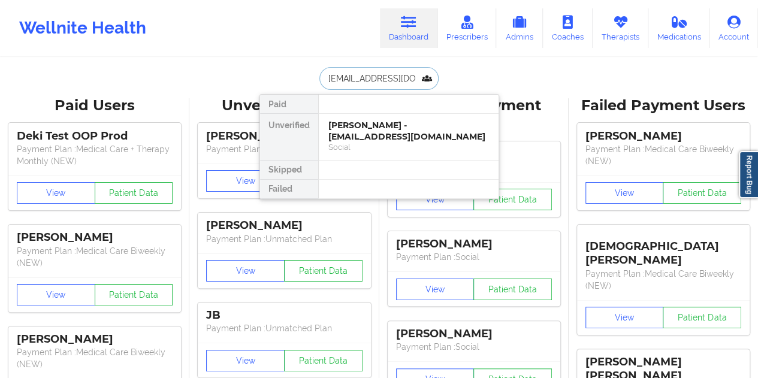
click at [376, 143] on div "Social" at bounding box center [408, 147] width 161 height 10
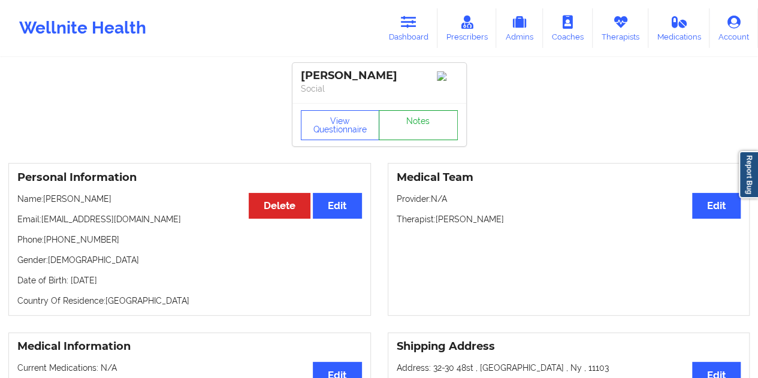
click at [404, 134] on link "Notes" at bounding box center [418, 125] width 79 height 30
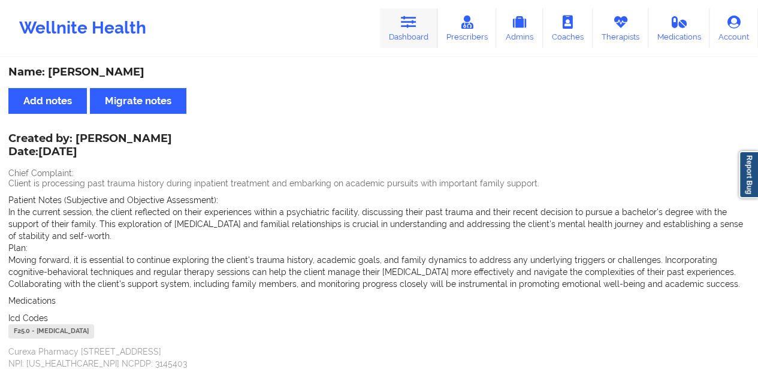
drag, startPoint x: 420, startPoint y: 32, endPoint x: 415, endPoint y: 46, distance: 15.2
click at [420, 32] on link "Dashboard" at bounding box center [409, 28] width 58 height 40
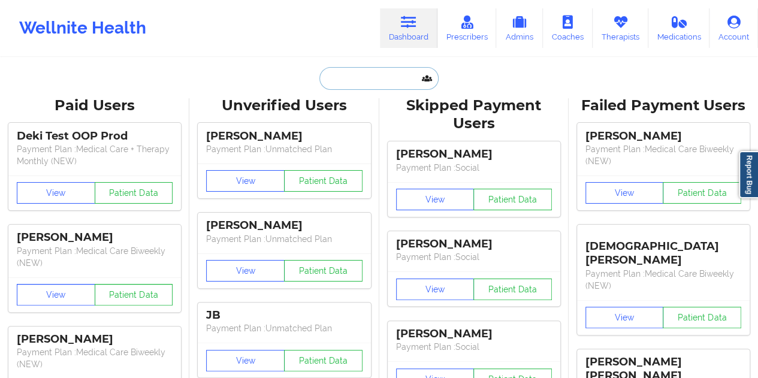
click at [356, 70] on input "text" at bounding box center [379, 78] width 119 height 23
paste input "[PERSON_NAME][EMAIL_ADDRESS][DOMAIN_NAME]"
type input "[PERSON_NAME][EMAIL_ADDRESS][DOMAIN_NAME]"
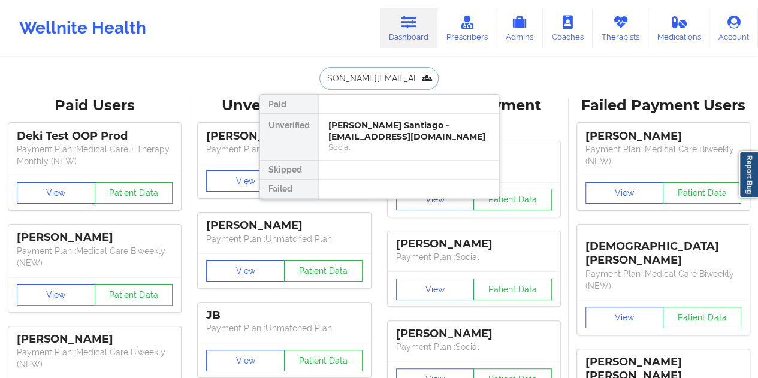
click at [379, 127] on div "[PERSON_NAME] Santiago - [EMAIL_ADDRESS][DOMAIN_NAME]" at bounding box center [408, 131] width 161 height 22
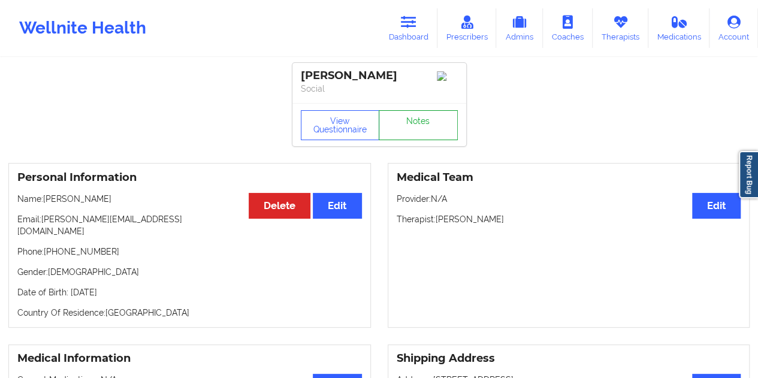
click at [426, 126] on link "Notes" at bounding box center [418, 125] width 79 height 30
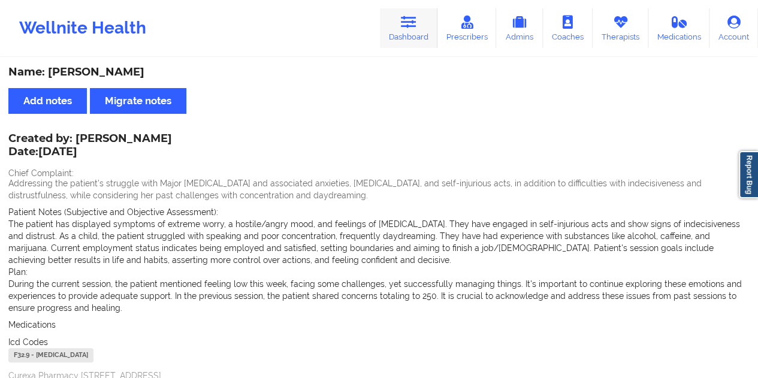
click at [426, 21] on link "Dashboard" at bounding box center [409, 28] width 58 height 40
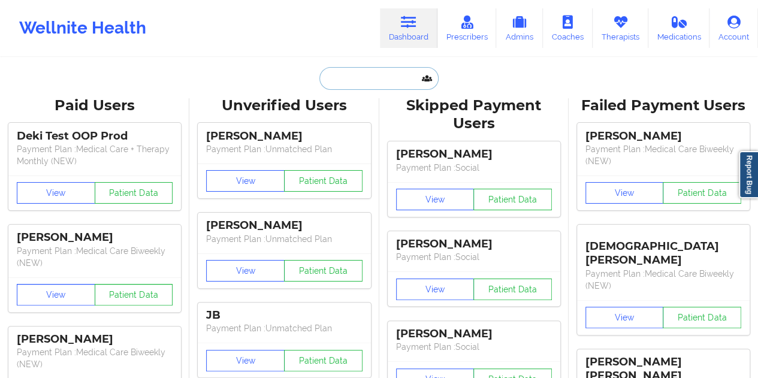
click at [391, 86] on input "text" at bounding box center [379, 78] width 119 height 23
paste input "[EMAIL_ADDRESS][DOMAIN_NAME]"
type input "[EMAIL_ADDRESS][DOMAIN_NAME]"
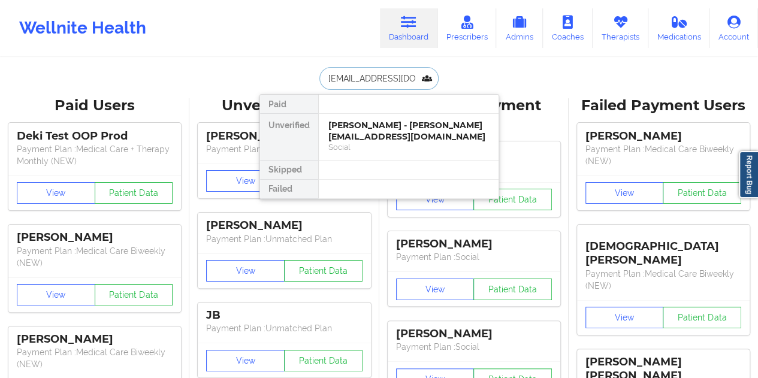
click at [383, 128] on div "[PERSON_NAME] - [PERSON_NAME][EMAIL_ADDRESS][DOMAIN_NAME]" at bounding box center [408, 131] width 161 height 22
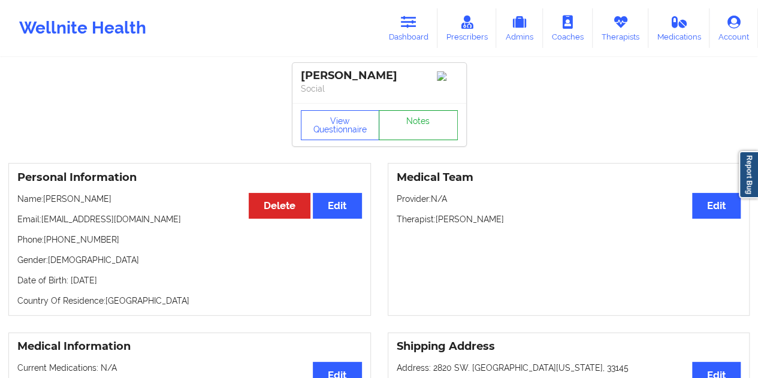
click at [393, 131] on link "Notes" at bounding box center [418, 125] width 79 height 30
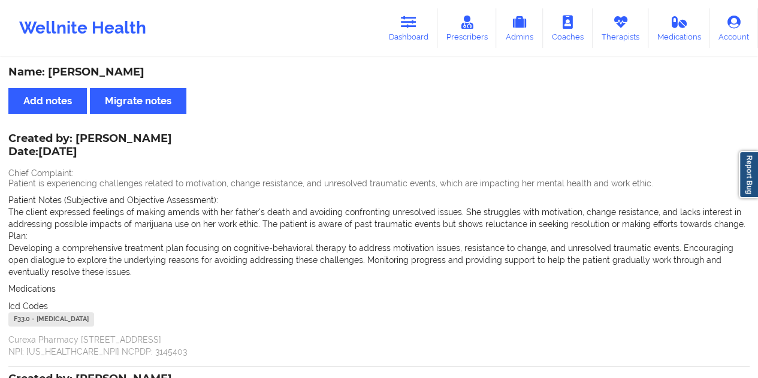
drag, startPoint x: 412, startPoint y: 31, endPoint x: 406, endPoint y: 55, distance: 24.7
click at [412, 31] on link "Dashboard" at bounding box center [409, 28] width 58 height 40
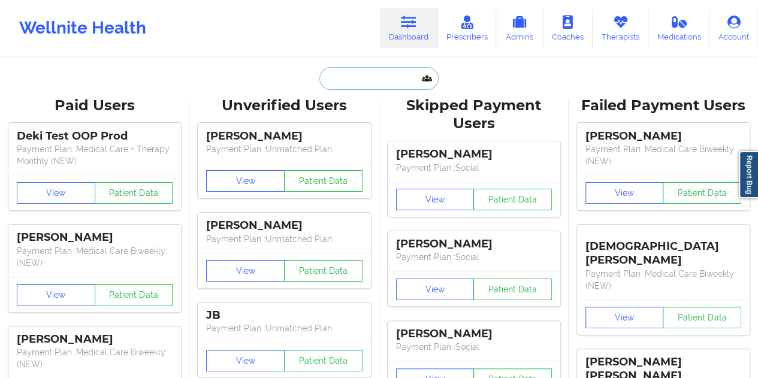
click at [364, 87] on input "text" at bounding box center [379, 78] width 119 height 23
paste input "[EMAIL_ADDRESS][DOMAIN_NAME]"
type input "[EMAIL_ADDRESS][DOMAIN_NAME]"
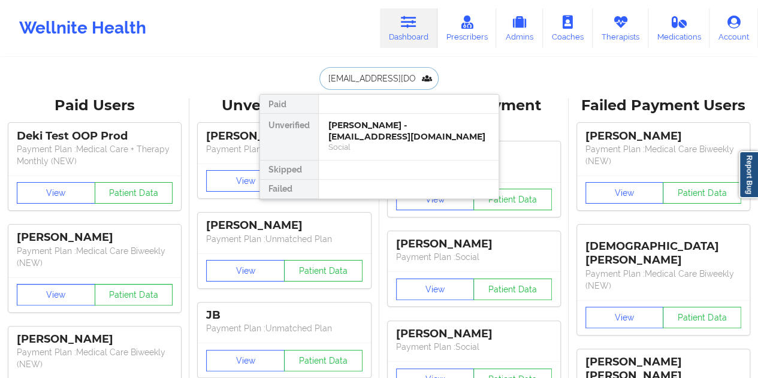
click at [375, 118] on div "[PERSON_NAME] - [EMAIL_ADDRESS][DOMAIN_NAME] Social" at bounding box center [409, 137] width 180 height 46
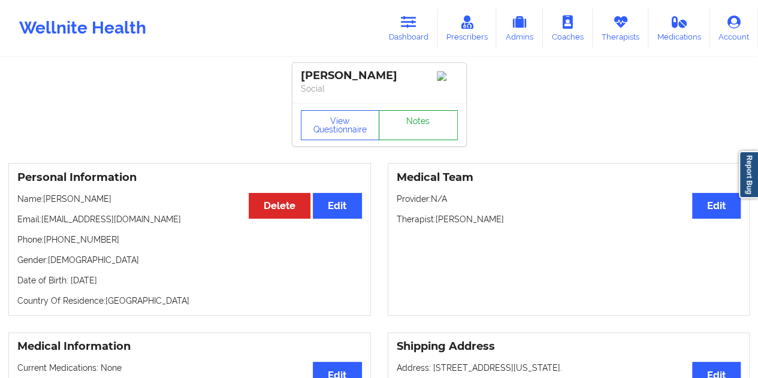
click at [397, 122] on link "Notes" at bounding box center [418, 125] width 79 height 30
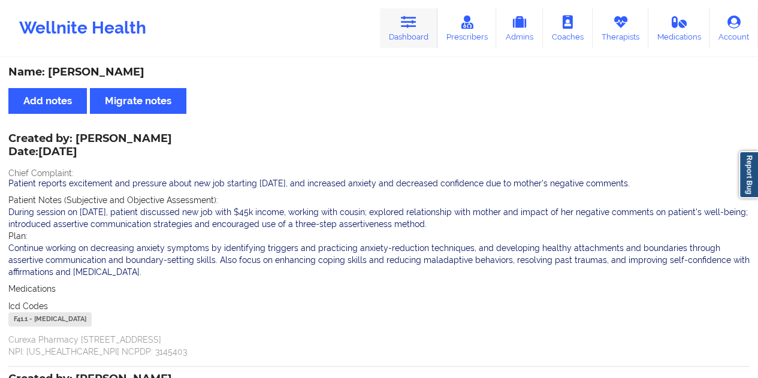
click at [409, 34] on link "Dashboard" at bounding box center [409, 28] width 58 height 40
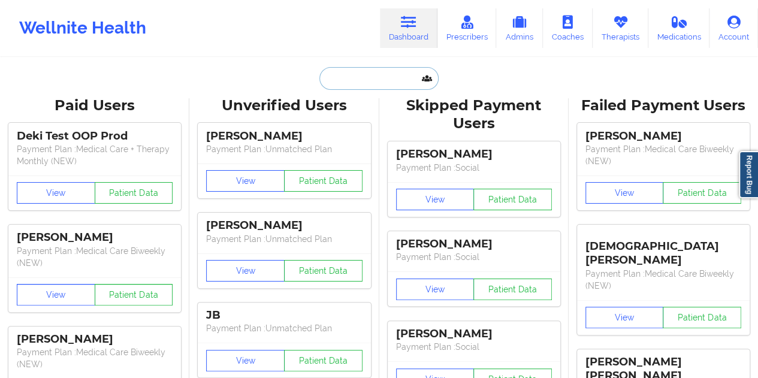
click at [348, 82] on input "text" at bounding box center [379, 78] width 119 height 23
paste input "[EMAIL_ADDRESS][DOMAIN_NAME]"
type input "[EMAIL_ADDRESS][DOMAIN_NAME]"
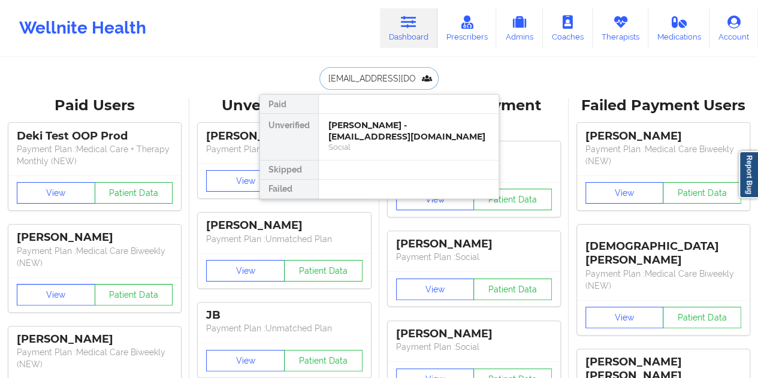
click at [371, 125] on div "[PERSON_NAME] - [EMAIL_ADDRESS][DOMAIN_NAME]" at bounding box center [408, 131] width 161 height 22
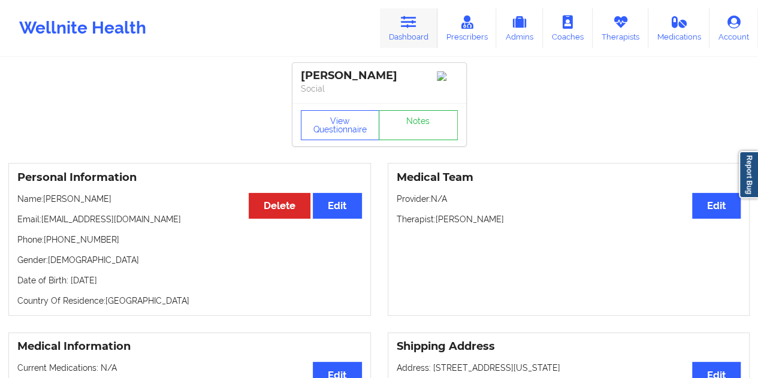
drag, startPoint x: 422, startPoint y: 26, endPoint x: 406, endPoint y: 46, distance: 25.2
click at [421, 26] on link "Dashboard" at bounding box center [409, 28] width 58 height 40
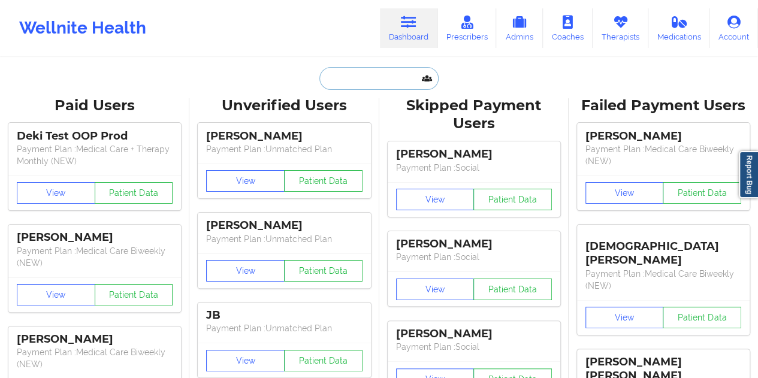
click at [349, 80] on input "text" at bounding box center [379, 78] width 119 height 23
paste input "[EMAIL_ADDRESS][DOMAIN_NAME]"
type input "[EMAIL_ADDRESS][DOMAIN_NAME]"
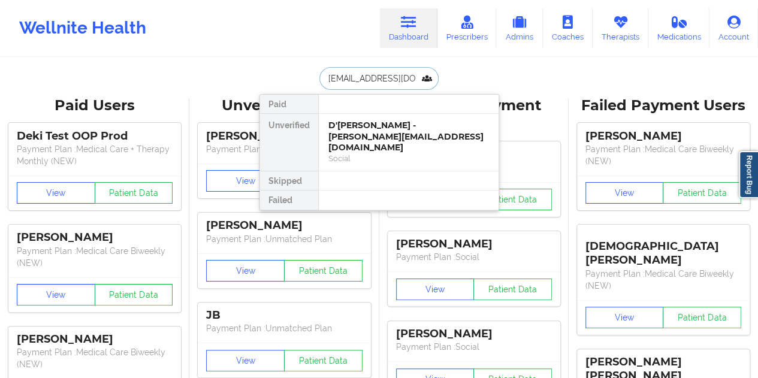
click at [380, 129] on div "D'[PERSON_NAME] - [PERSON_NAME][EMAIL_ADDRESS][DOMAIN_NAME]" at bounding box center [408, 137] width 161 height 34
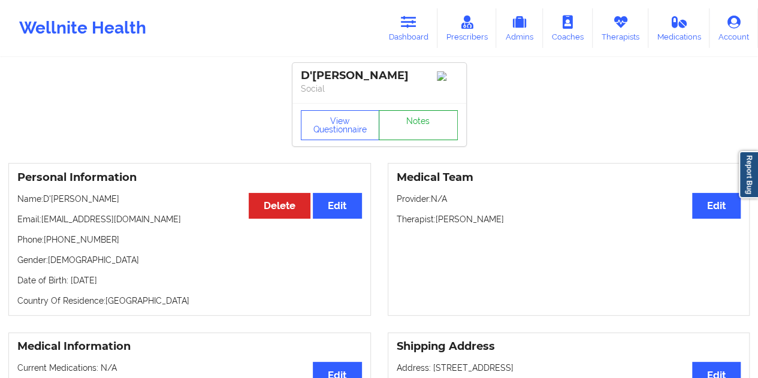
click at [412, 131] on link "Notes" at bounding box center [418, 125] width 79 height 30
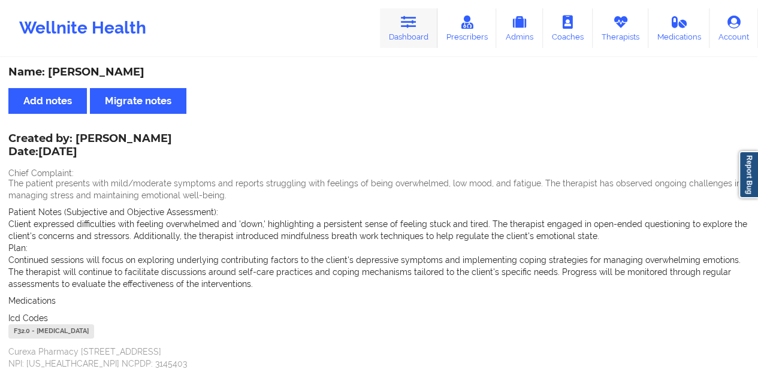
click at [414, 29] on link "Dashboard" at bounding box center [409, 28] width 58 height 40
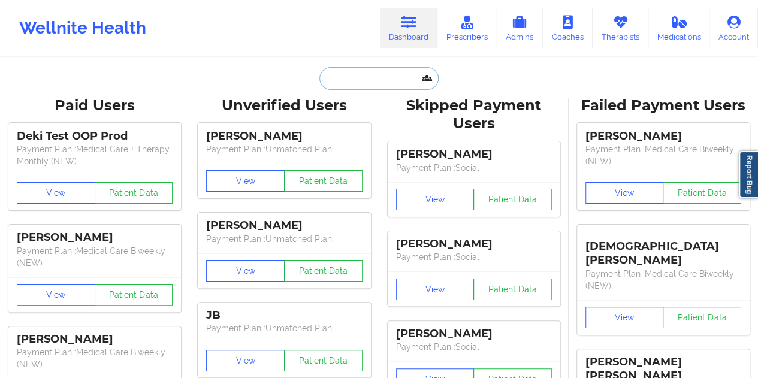
click at [374, 67] on input "text" at bounding box center [379, 78] width 119 height 23
paste input "[EMAIL_ADDRESS][DOMAIN_NAME]"
type input "[EMAIL_ADDRESS][DOMAIN_NAME]"
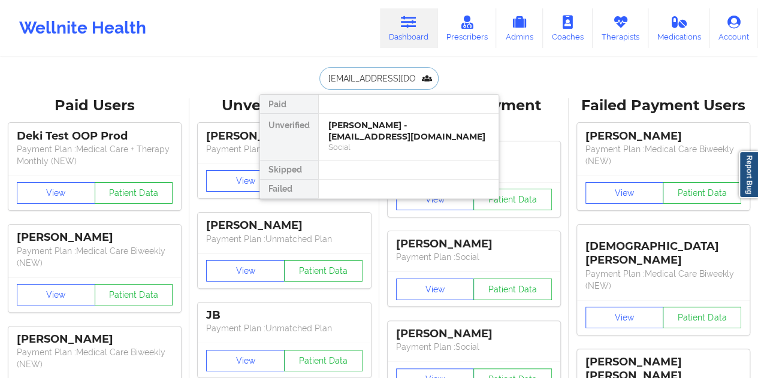
click at [372, 142] on div "Social" at bounding box center [408, 147] width 161 height 10
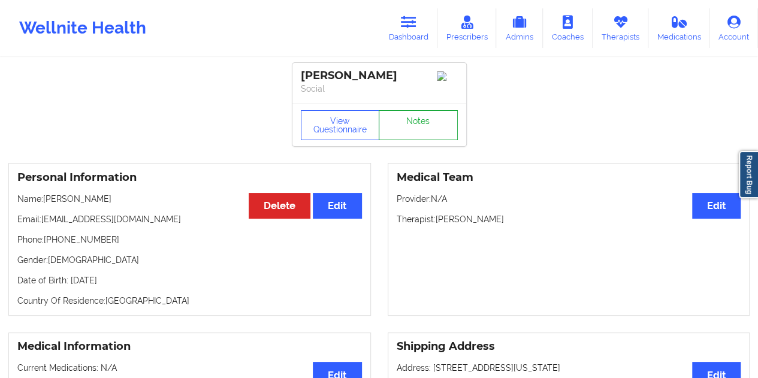
click at [407, 125] on link "Notes" at bounding box center [418, 125] width 79 height 30
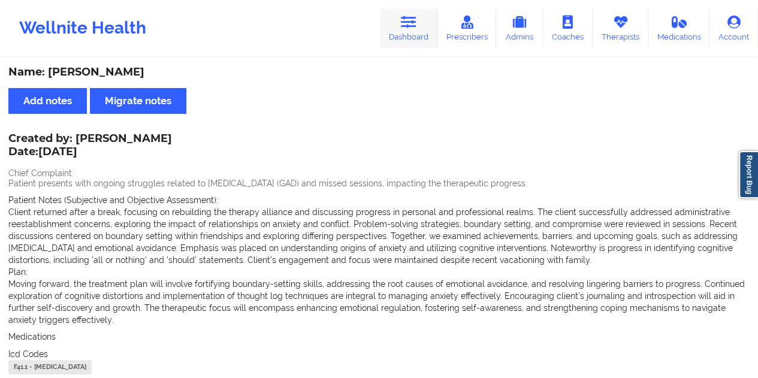
click at [403, 26] on icon at bounding box center [409, 22] width 16 height 13
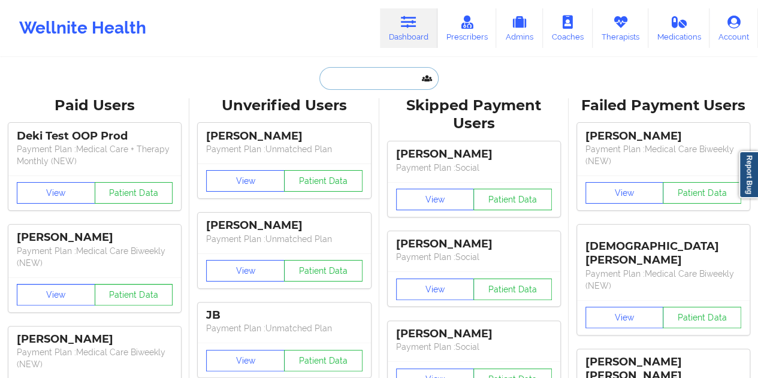
click at [379, 82] on input "text" at bounding box center [379, 78] width 119 height 23
paste input "[EMAIL_ADDRESS][DOMAIN_NAME]"
type input "[EMAIL_ADDRESS][DOMAIN_NAME]"
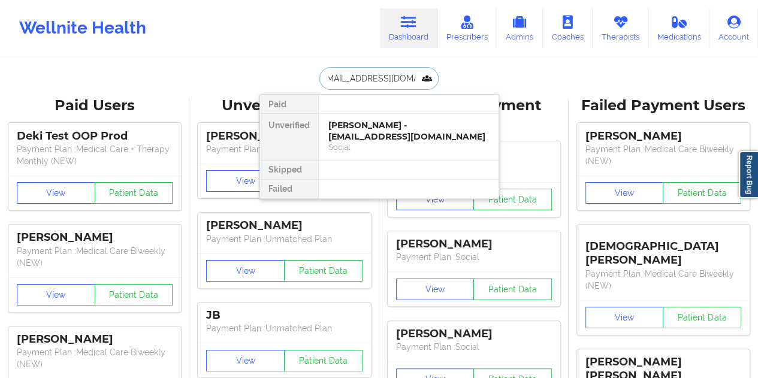
click at [375, 125] on div "[PERSON_NAME] - [EMAIL_ADDRESS][DOMAIN_NAME]" at bounding box center [408, 131] width 161 height 22
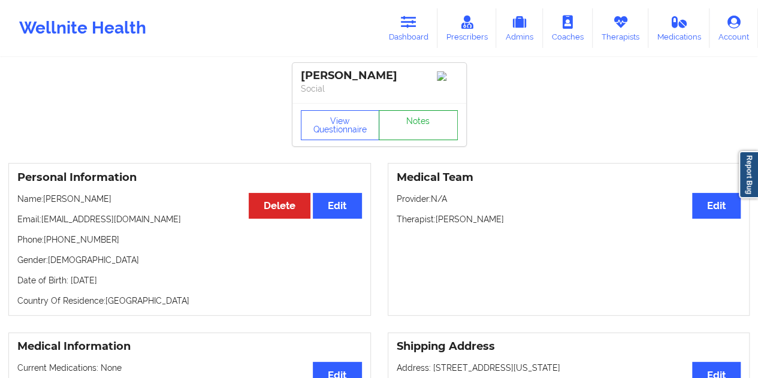
click at [448, 126] on link "Notes" at bounding box center [418, 125] width 79 height 30
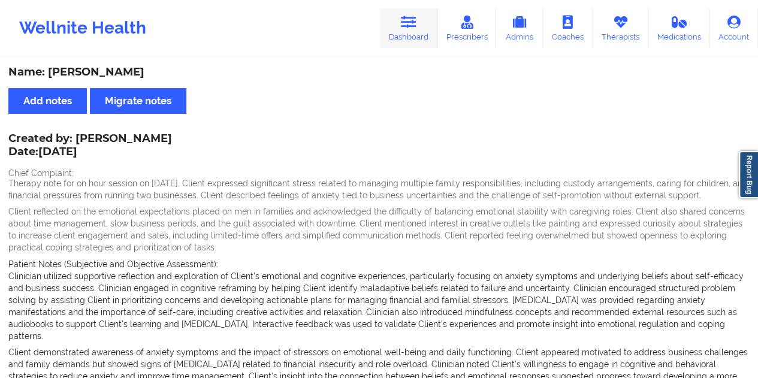
click at [410, 40] on link "Dashboard" at bounding box center [409, 28] width 58 height 40
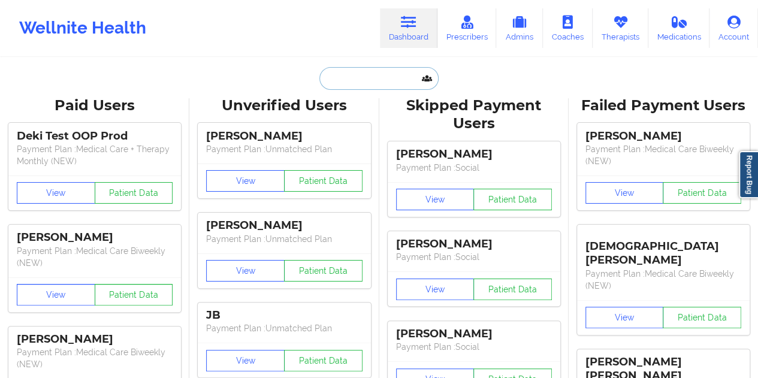
click at [343, 77] on input "text" at bounding box center [379, 78] width 119 height 23
paste input "[EMAIL_ADDRESS][DOMAIN_NAME]"
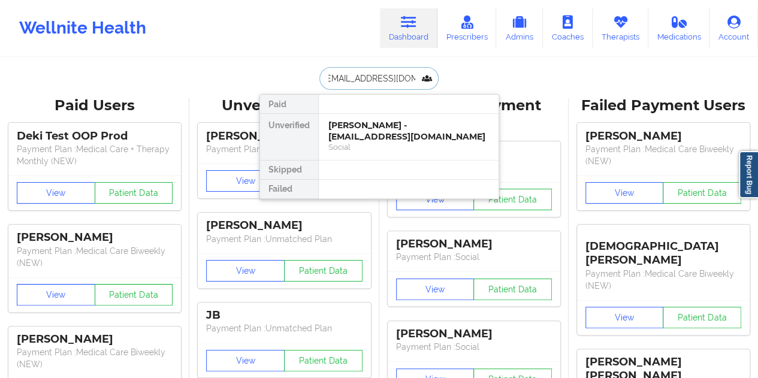
type input "[EMAIL_ADDRESS][DOMAIN_NAME]"
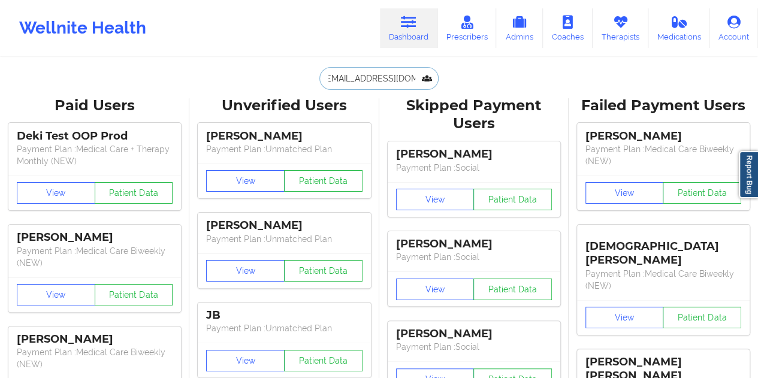
scroll to position [0, 0]
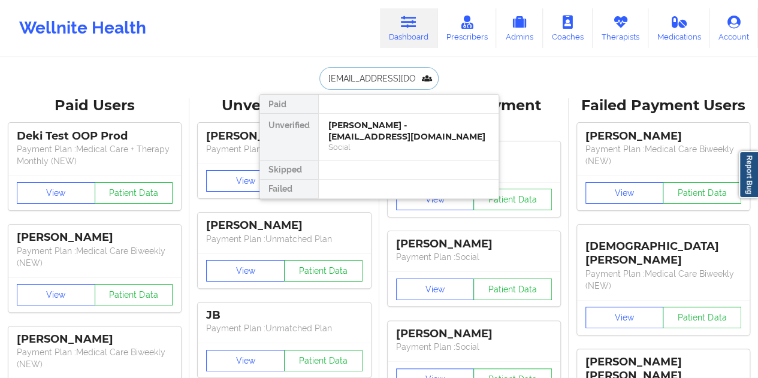
click at [372, 74] on input "[EMAIL_ADDRESS][DOMAIN_NAME]" at bounding box center [379, 78] width 119 height 23
click at [384, 136] on div "[PERSON_NAME] - [EMAIL_ADDRESS][DOMAIN_NAME]" at bounding box center [408, 131] width 161 height 22
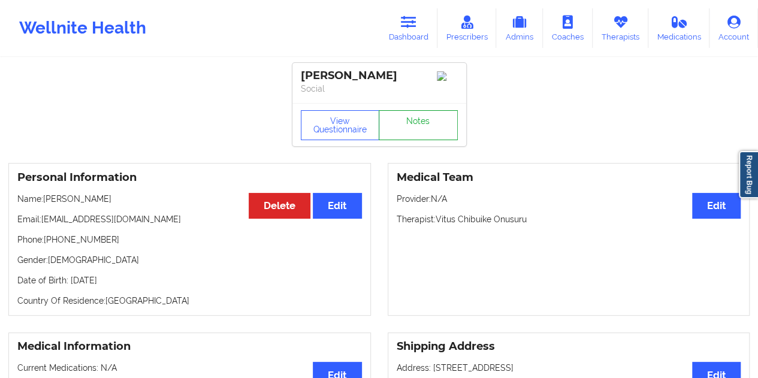
click at [421, 127] on link "Notes" at bounding box center [418, 125] width 79 height 30
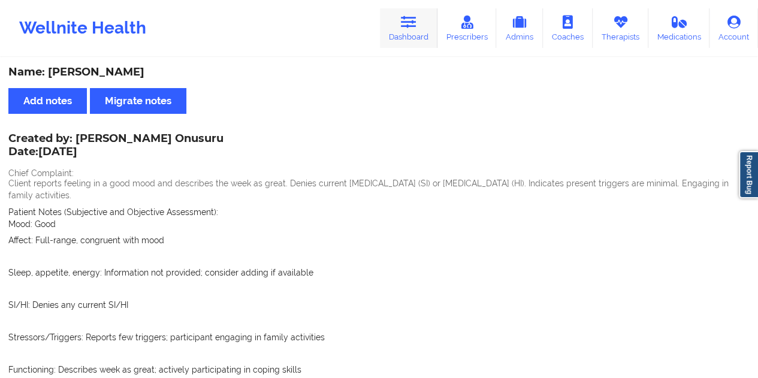
click at [417, 28] on icon at bounding box center [409, 22] width 16 height 13
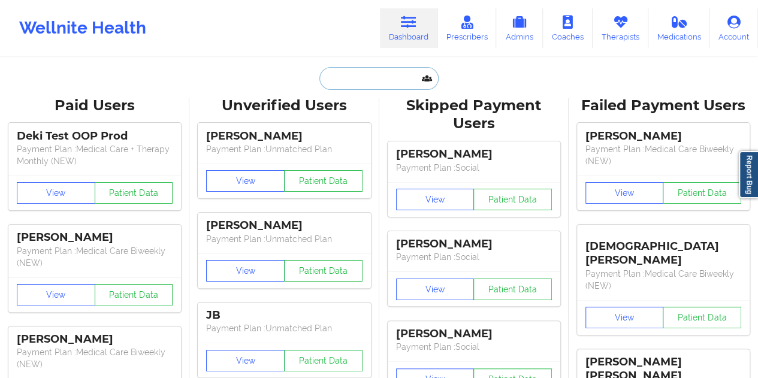
click at [357, 76] on input "text" at bounding box center [379, 78] width 119 height 23
paste input "[EMAIL_ADDRESS][DOMAIN_NAME]"
type input "[EMAIL_ADDRESS][DOMAIN_NAME]"
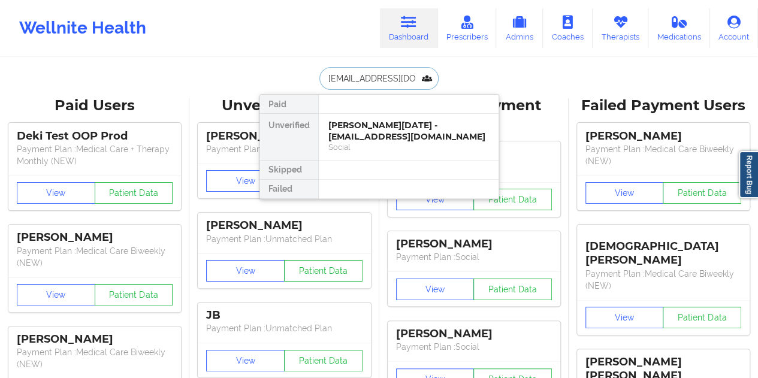
click at [367, 131] on div "[PERSON_NAME][DATE] - [EMAIL_ADDRESS][DOMAIN_NAME]" at bounding box center [408, 131] width 161 height 22
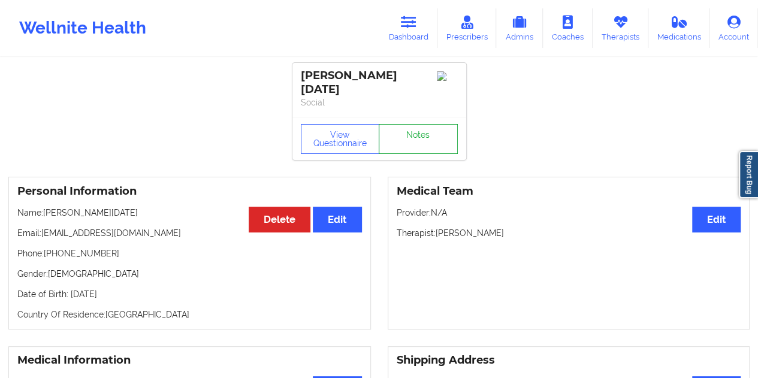
click at [388, 132] on link "Notes" at bounding box center [418, 139] width 79 height 30
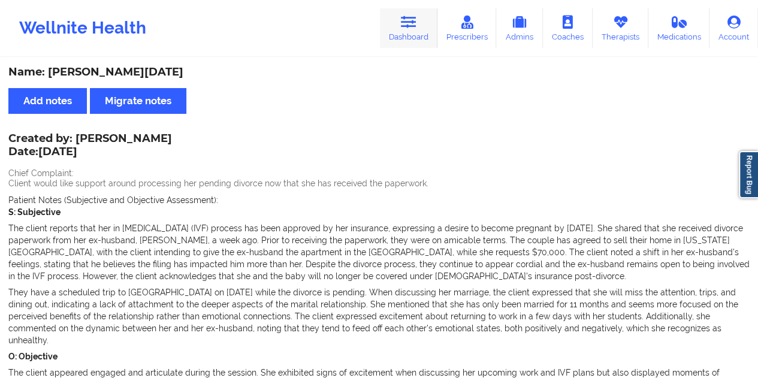
drag, startPoint x: 430, startPoint y: 23, endPoint x: 424, endPoint y: 33, distance: 11.3
click at [430, 23] on link "Dashboard" at bounding box center [409, 28] width 58 height 40
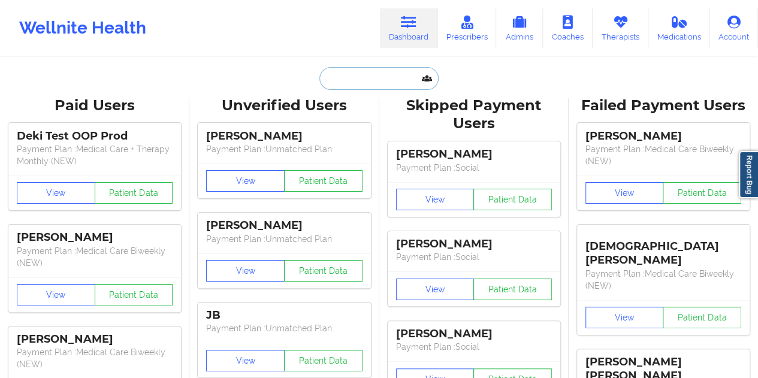
click at [379, 88] on input "text" at bounding box center [379, 78] width 119 height 23
paste input "[EMAIL_ADDRESS][DOMAIN_NAME]"
type input "[EMAIL_ADDRESS][DOMAIN_NAME]"
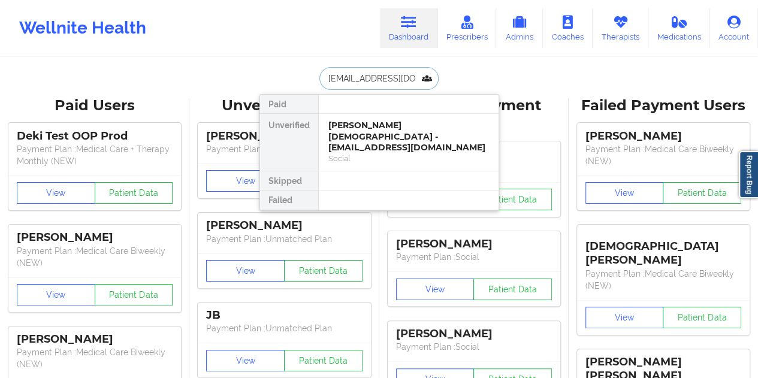
click at [373, 132] on div "[PERSON_NAME][DEMOGRAPHIC_DATA] - [EMAIL_ADDRESS][DOMAIN_NAME]" at bounding box center [408, 137] width 161 height 34
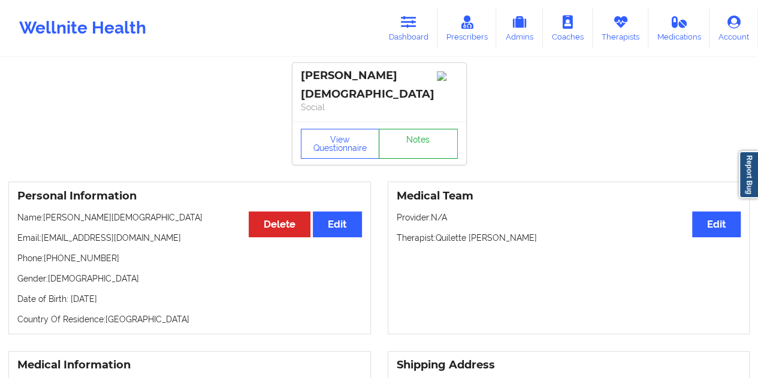
click at [421, 137] on link "Notes" at bounding box center [418, 144] width 79 height 30
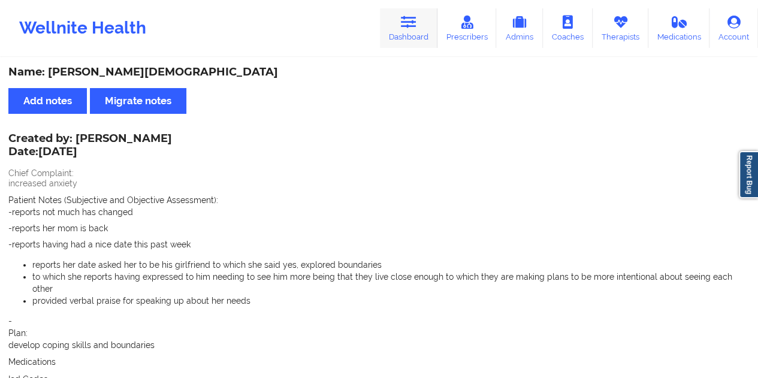
click at [400, 43] on link "Dashboard" at bounding box center [409, 28] width 58 height 40
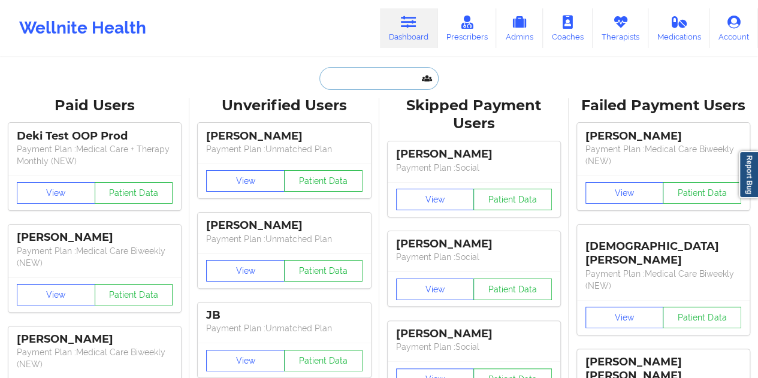
click at [381, 83] on input "text" at bounding box center [379, 78] width 119 height 23
paste input "[EMAIL_ADDRESS][DOMAIN_NAME]"
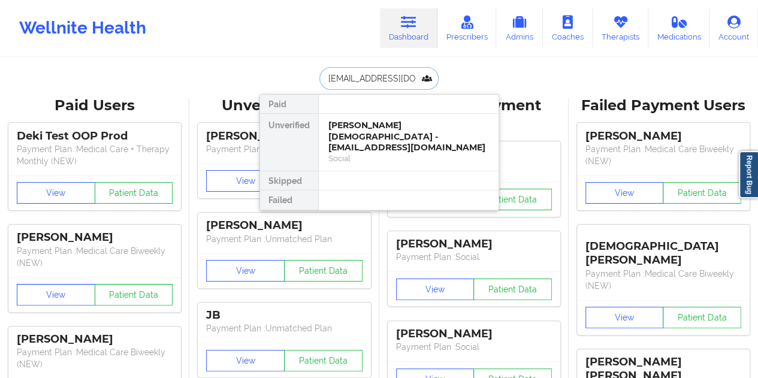
scroll to position [0, 13]
type input "[EMAIL_ADDRESS][DOMAIN_NAME]"
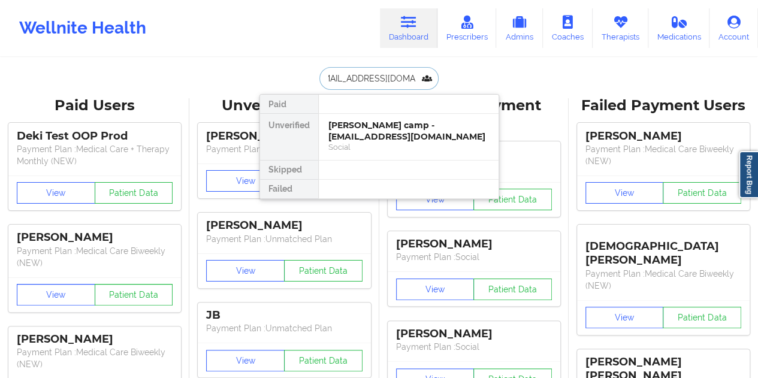
scroll to position [0, 0]
click at [378, 123] on div "[PERSON_NAME] camp - [EMAIL_ADDRESS][DOMAIN_NAME]" at bounding box center [408, 131] width 161 height 22
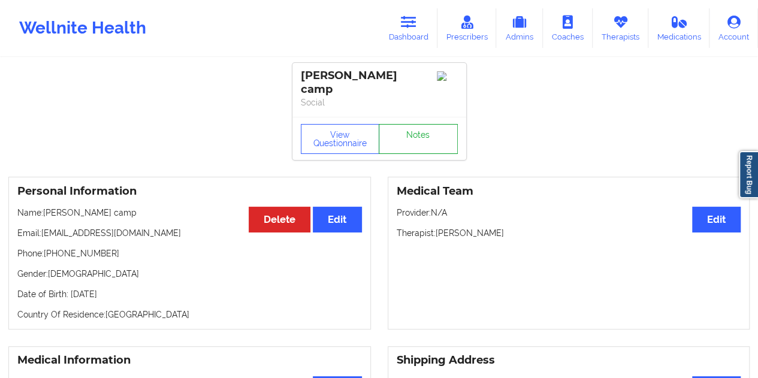
click at [436, 125] on link "Notes" at bounding box center [418, 139] width 79 height 30
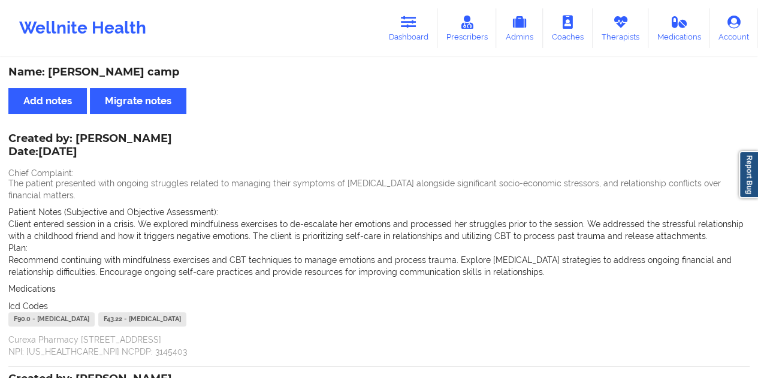
drag, startPoint x: 410, startPoint y: 26, endPoint x: 391, endPoint y: 53, distance: 33.1
click at [410, 26] on icon at bounding box center [409, 22] width 16 height 13
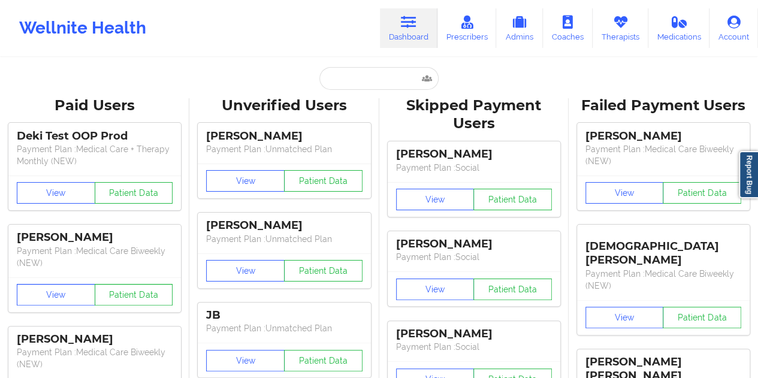
click at [363, 75] on input "text" at bounding box center [379, 78] width 119 height 23
paste input "[EMAIL_ADDRESS][DOMAIN_NAME]"
type input "[EMAIL_ADDRESS][DOMAIN_NAME]"
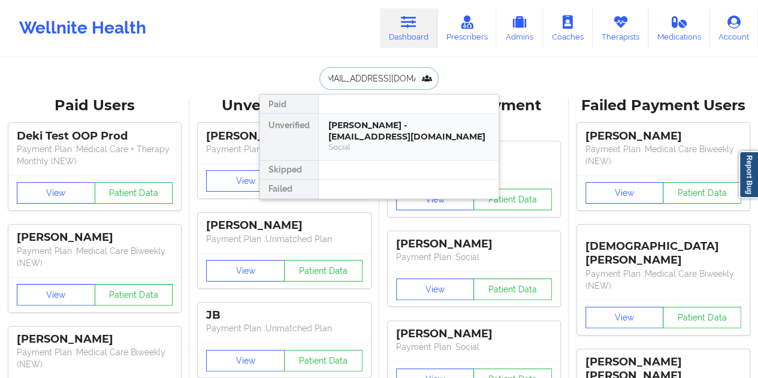
click at [397, 125] on div "[PERSON_NAME] - [EMAIL_ADDRESS][DOMAIN_NAME]" at bounding box center [408, 131] width 161 height 22
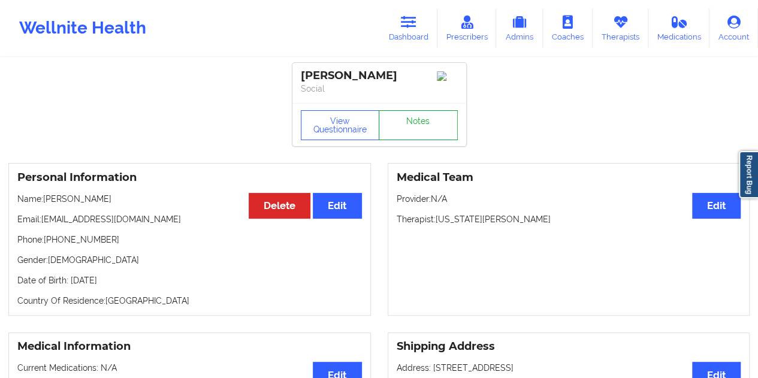
click at [396, 125] on link "Notes" at bounding box center [418, 125] width 79 height 30
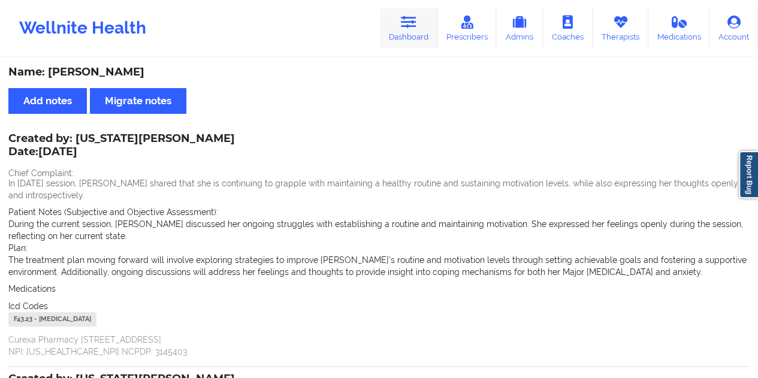
click at [429, 29] on link "Dashboard" at bounding box center [409, 28] width 58 height 40
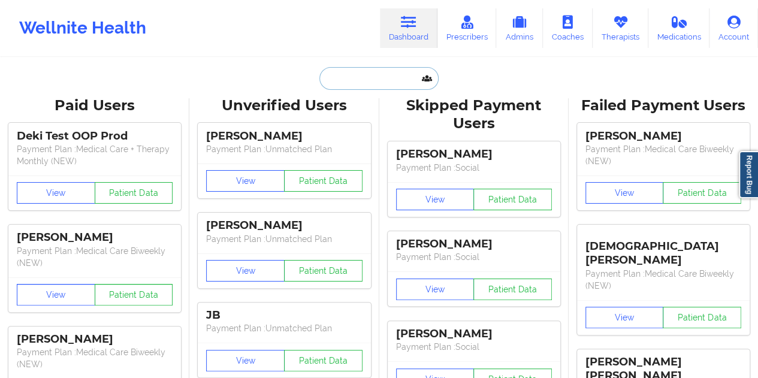
click at [360, 83] on input "text" at bounding box center [379, 78] width 119 height 23
paste input "[EMAIL_ADDRESS][DOMAIN_NAME]"
type input "[EMAIL_ADDRESS][DOMAIN_NAME]"
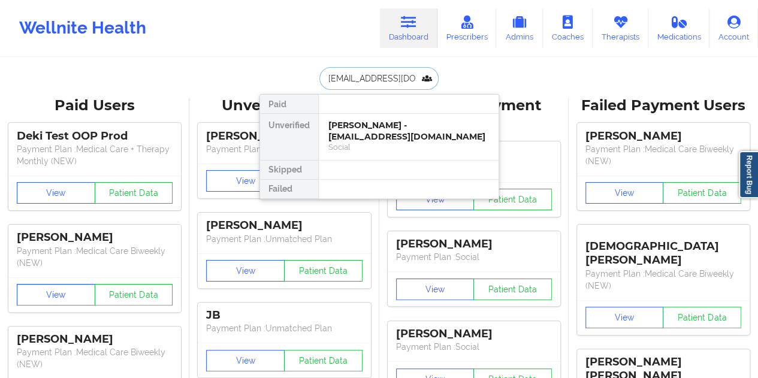
click at [361, 130] on div "[PERSON_NAME] - [EMAIL_ADDRESS][DOMAIN_NAME]" at bounding box center [408, 131] width 161 height 22
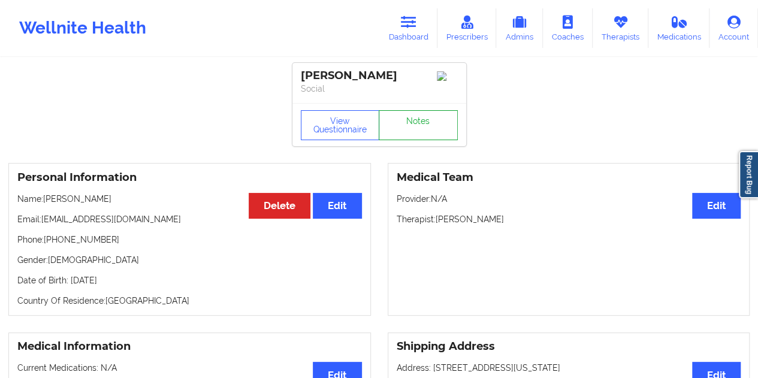
click at [416, 130] on link "Notes" at bounding box center [418, 125] width 79 height 30
